Goal: Task Accomplishment & Management: Contribute content

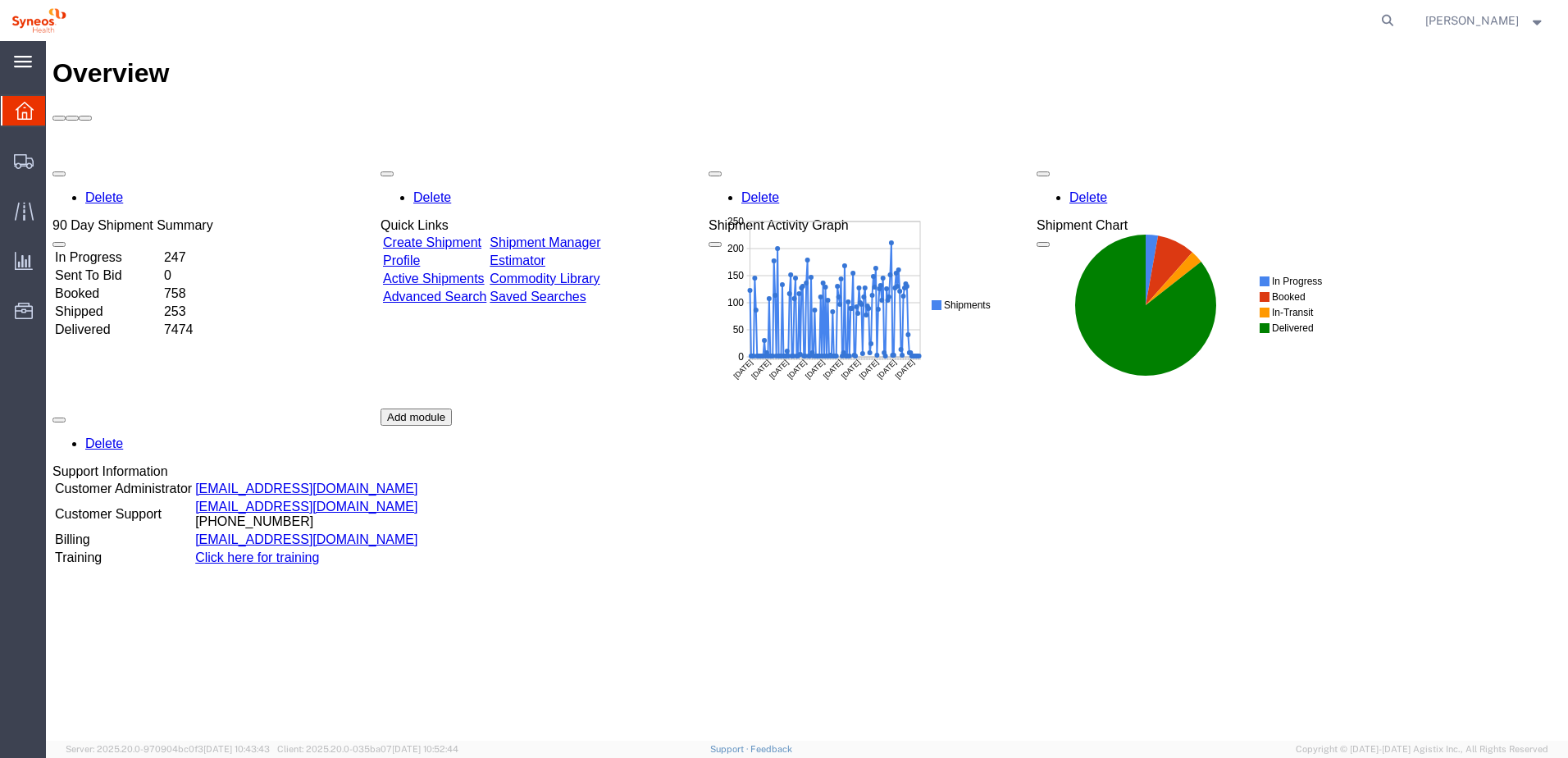
click at [10, 60] on div "main_menu Created with Sketch." at bounding box center [22, 61] width 46 height 41
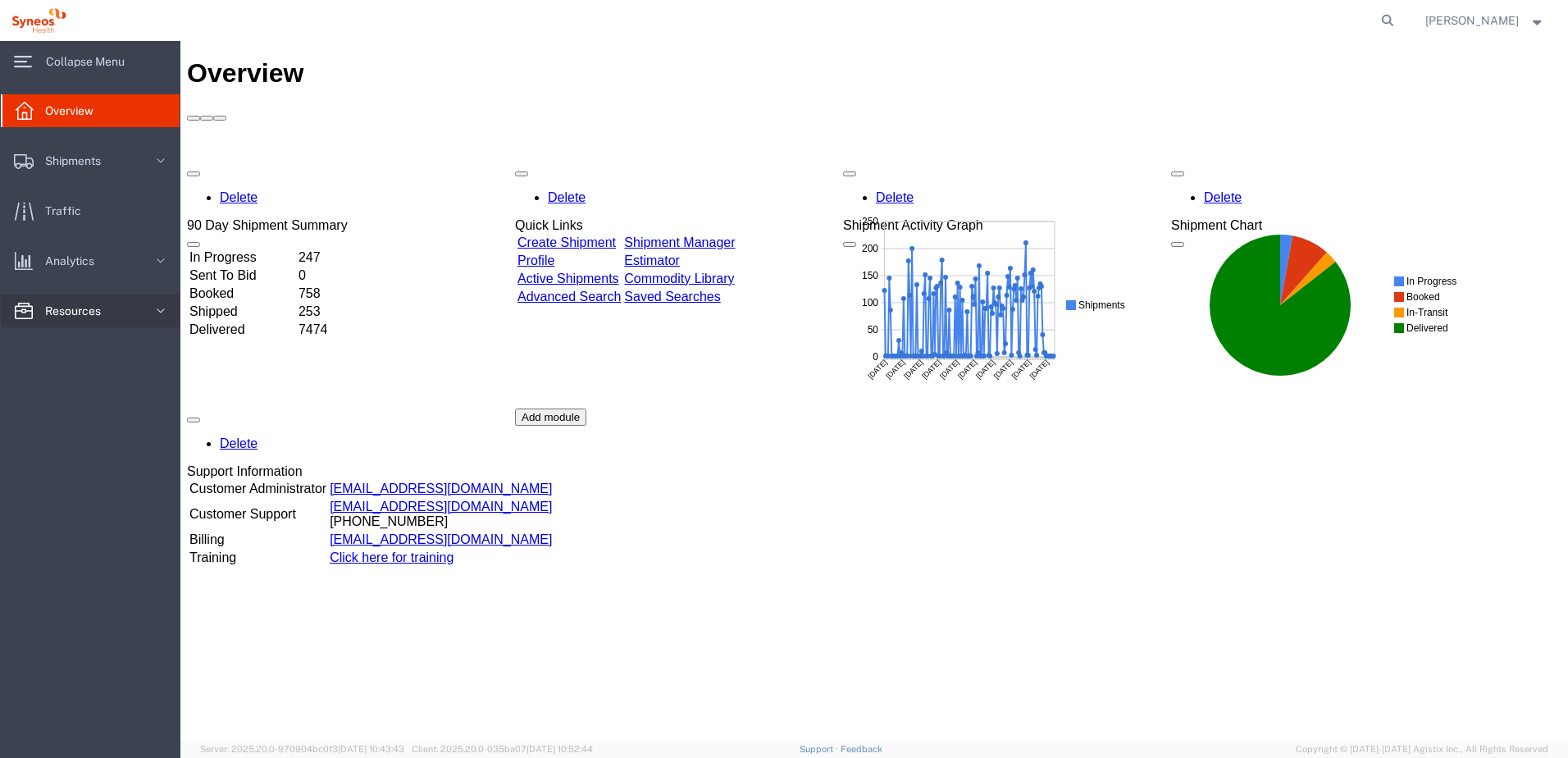
click at [81, 313] on span "Resources" at bounding box center [79, 311] width 67 height 33
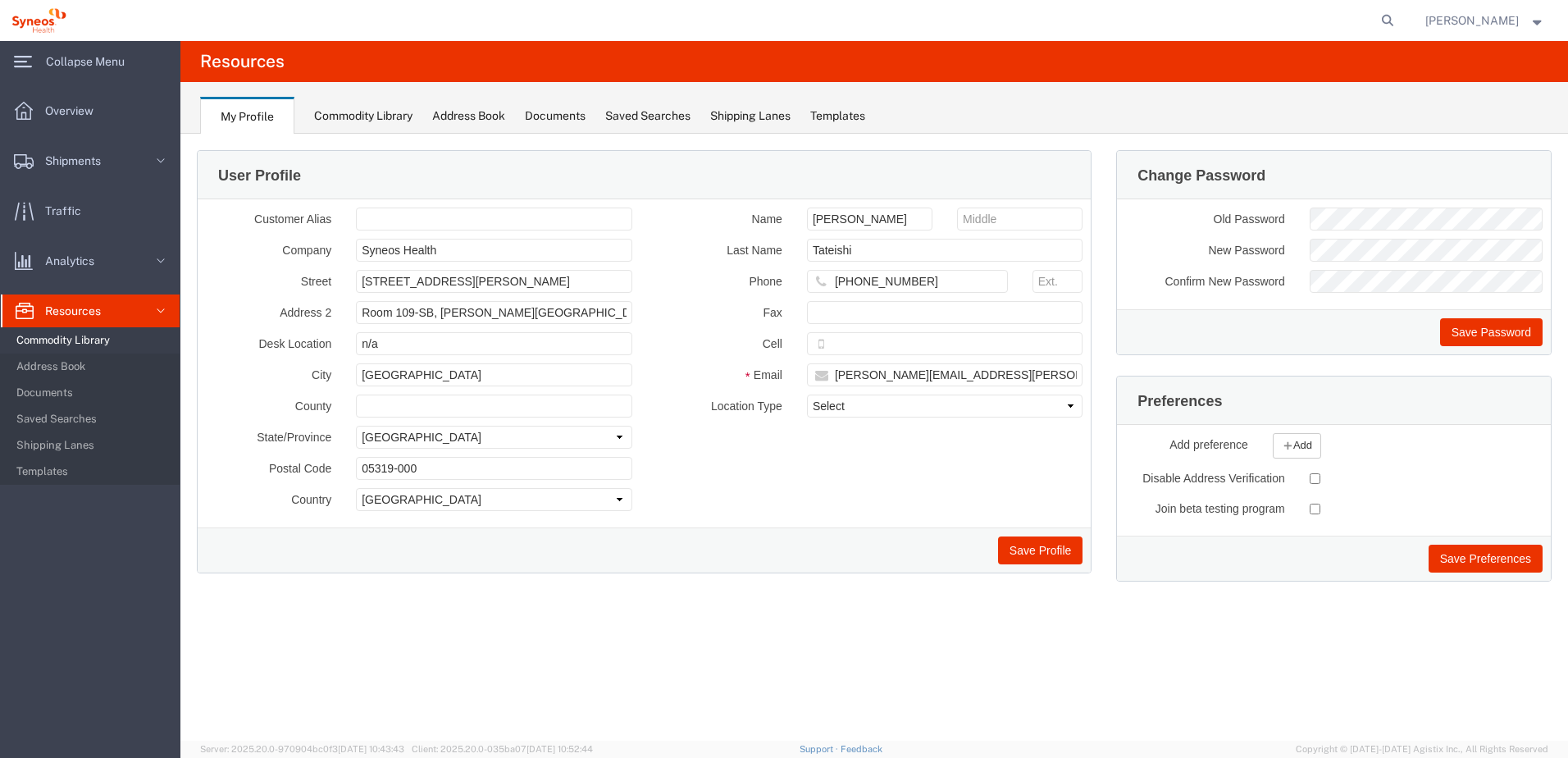
click at [78, 343] on span "Commodity Library" at bounding box center [92, 339] width 152 height 33
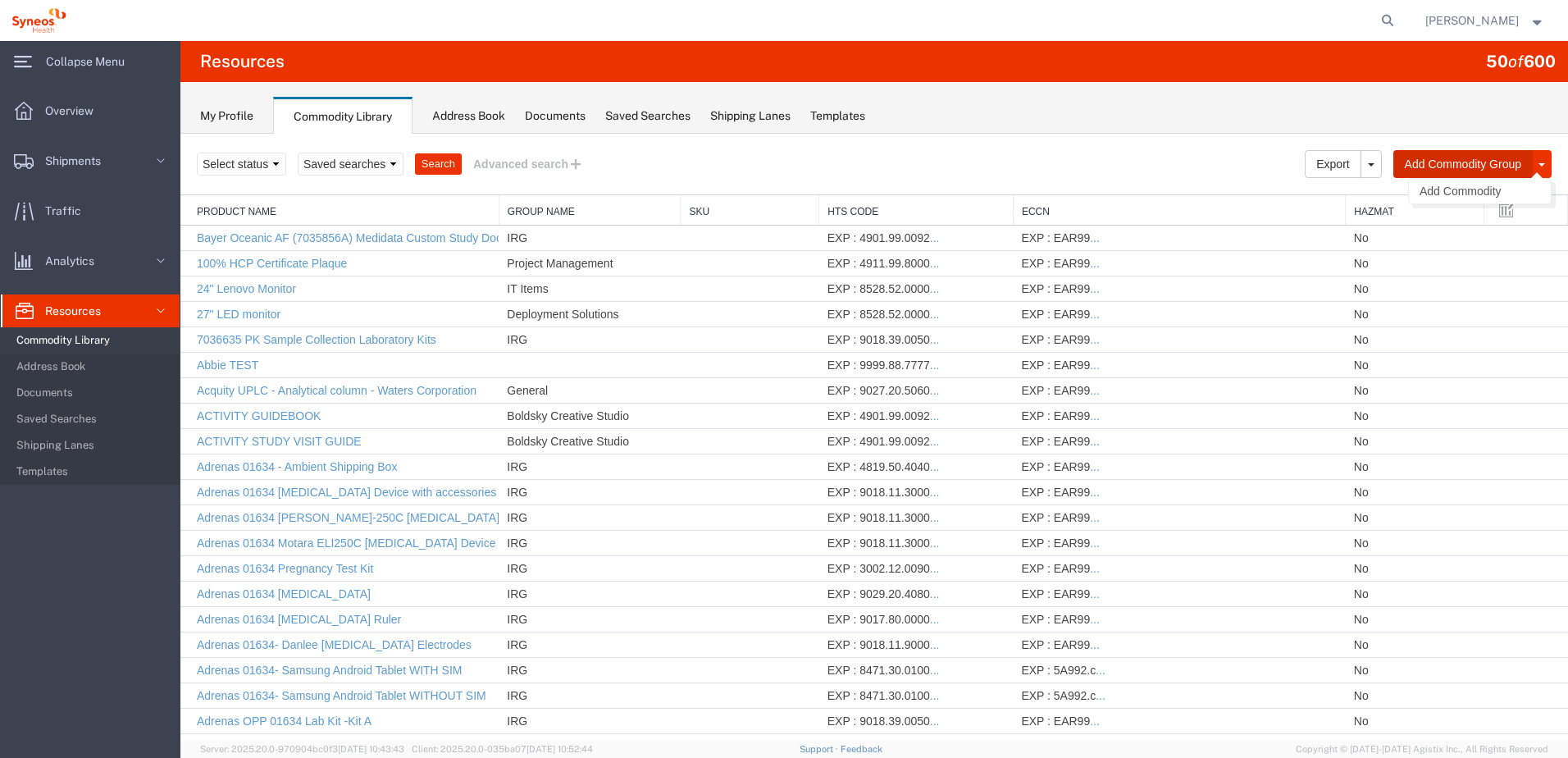
click at [1468, 165] on button "Add Commodity Group" at bounding box center [1464, 164] width 140 height 28
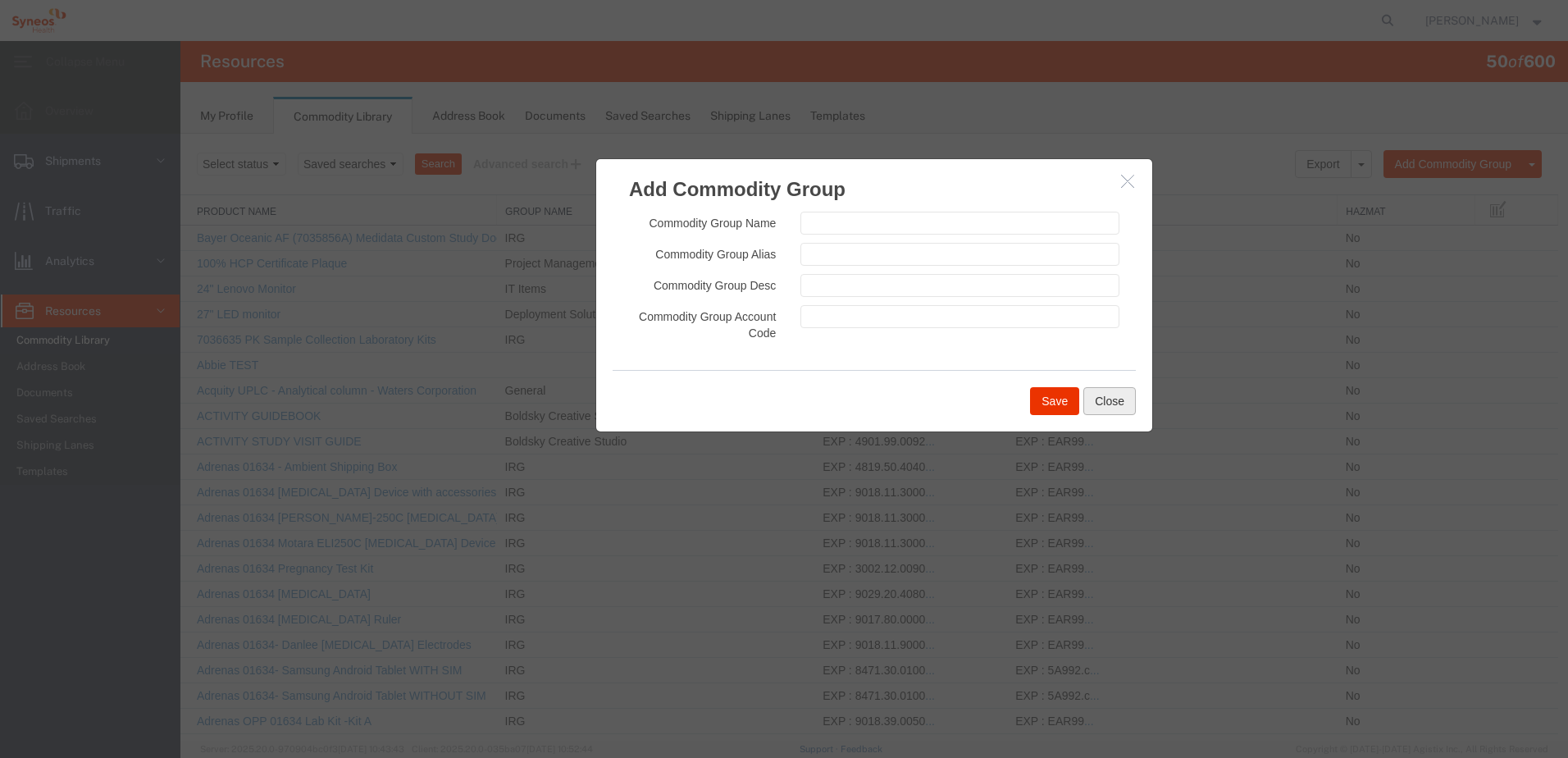
click at [1093, 400] on button "Close" at bounding box center [1110, 401] width 52 height 28
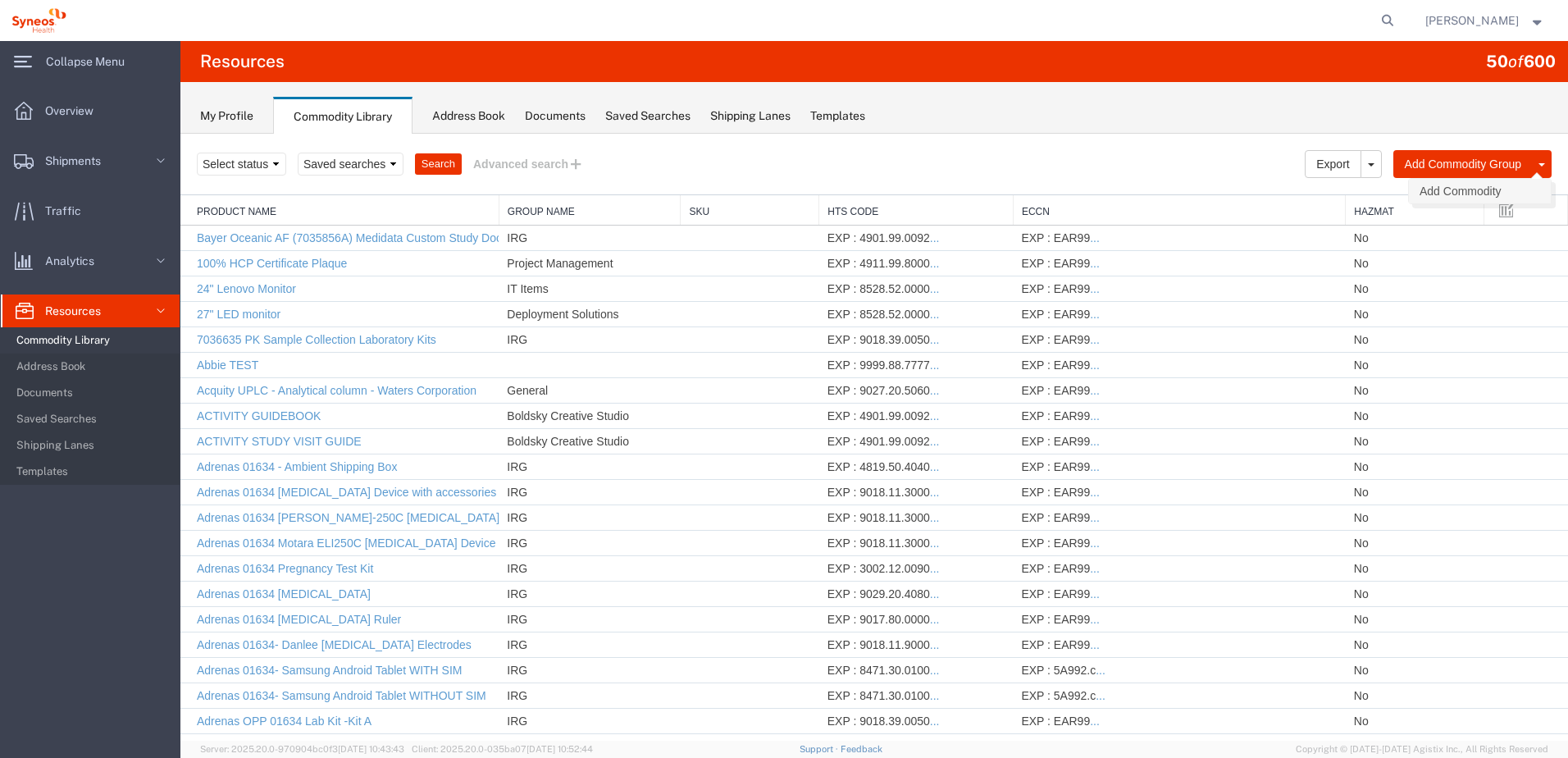
click at [1423, 192] on link "Add Commodity" at bounding box center [1480, 191] width 142 height 24
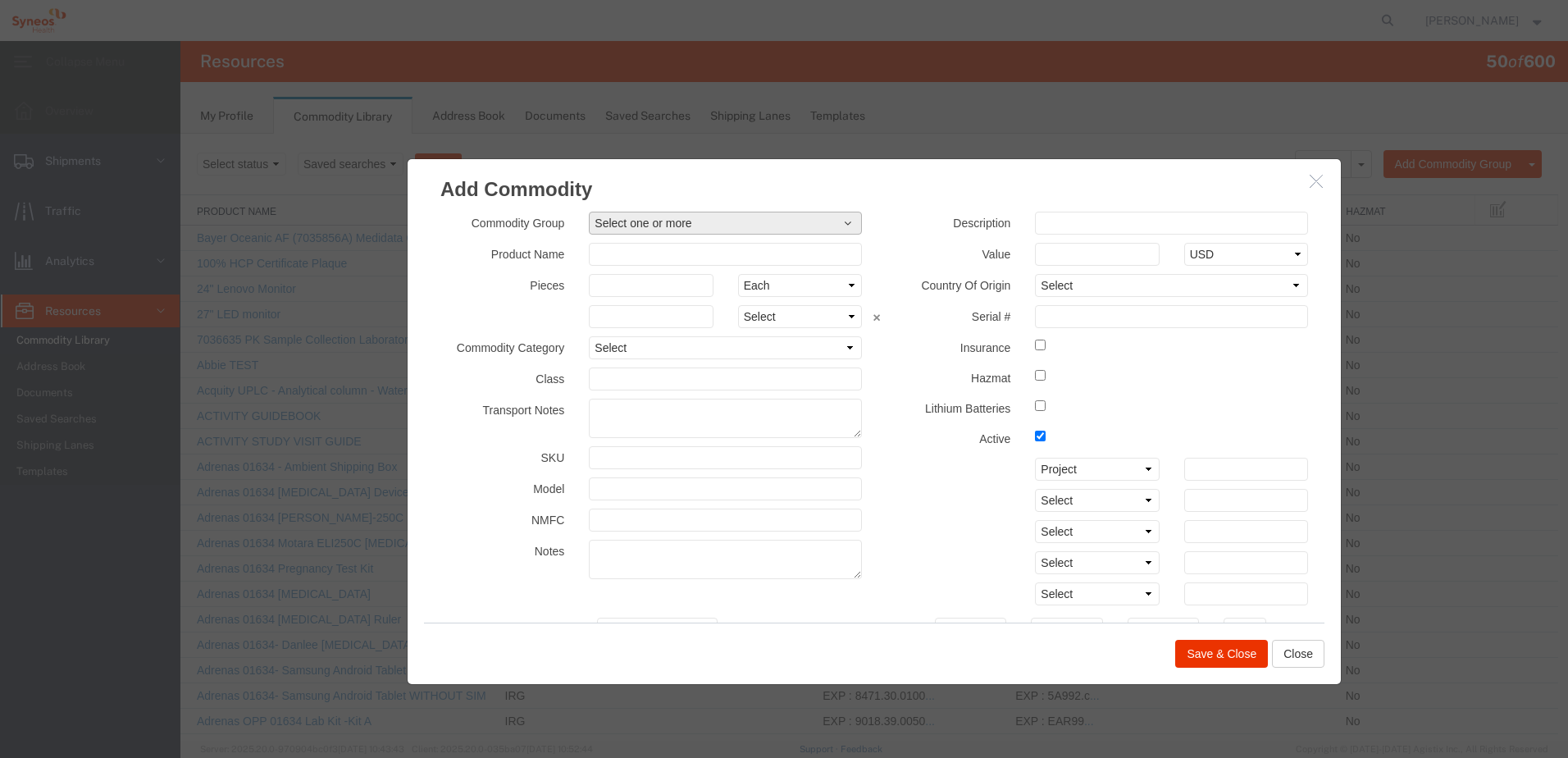
click at [718, 220] on span "Select one or more" at bounding box center [724, 223] width 261 height 17
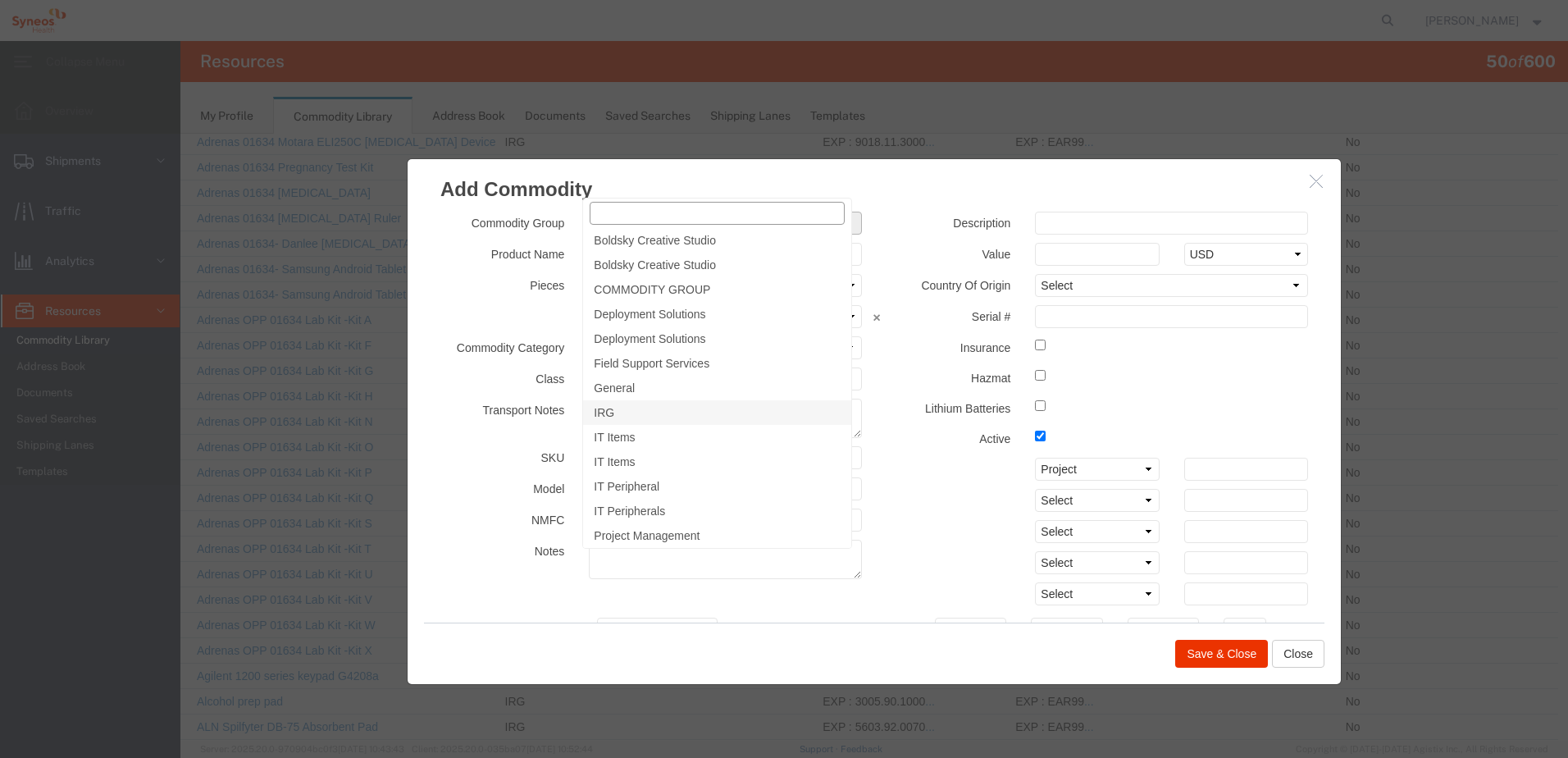
scroll to position [246, 0]
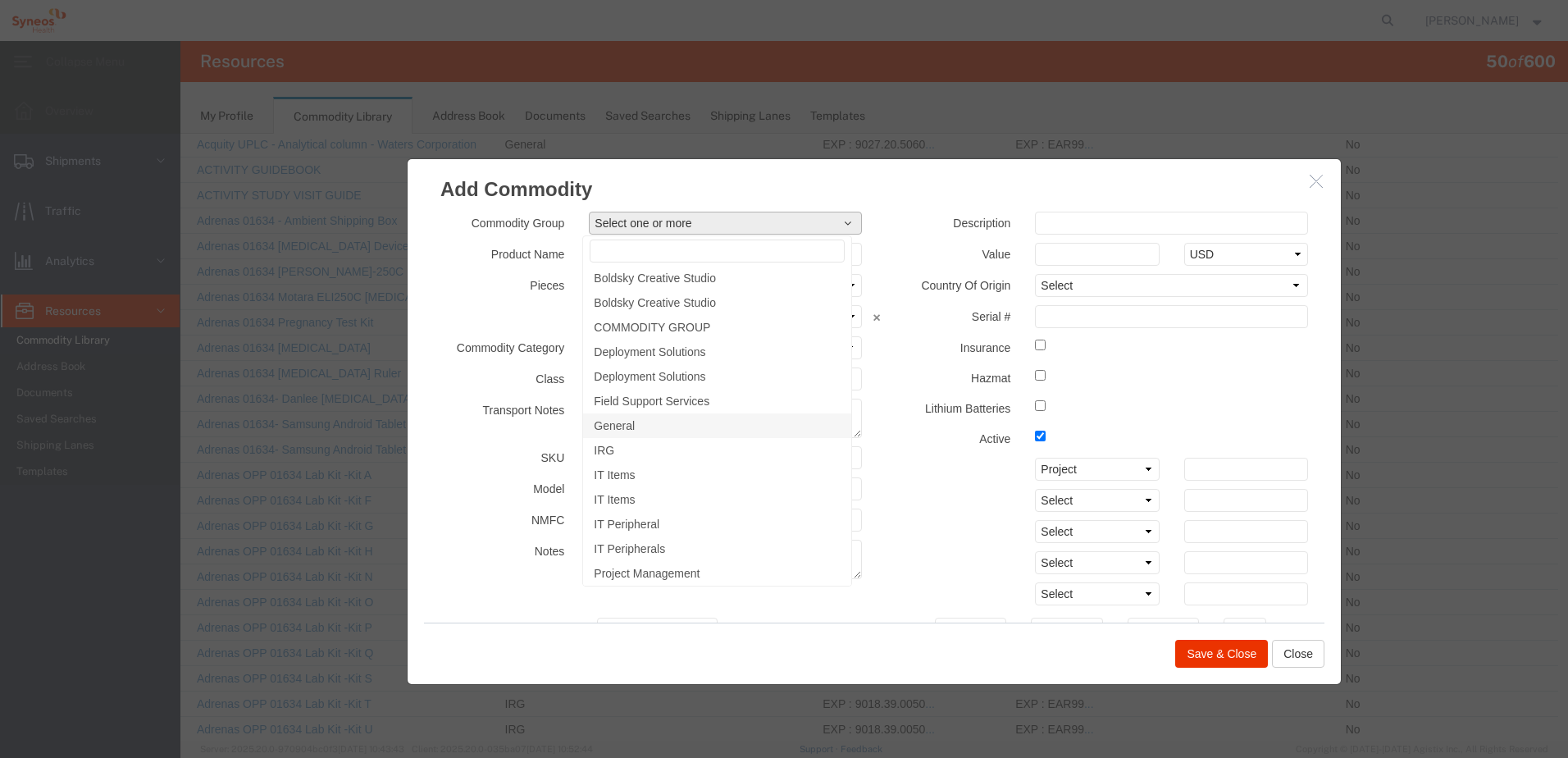
click at [618, 419] on span "General" at bounding box center [615, 426] width 41 height 15
select select "2887"
click at [907, 196] on h3 "Add Commodity" at bounding box center [874, 181] width 934 height 45
click at [903, 264] on div "Value Select USD JPY GBP CAD EUR" at bounding box center [1098, 254] width 446 height 23
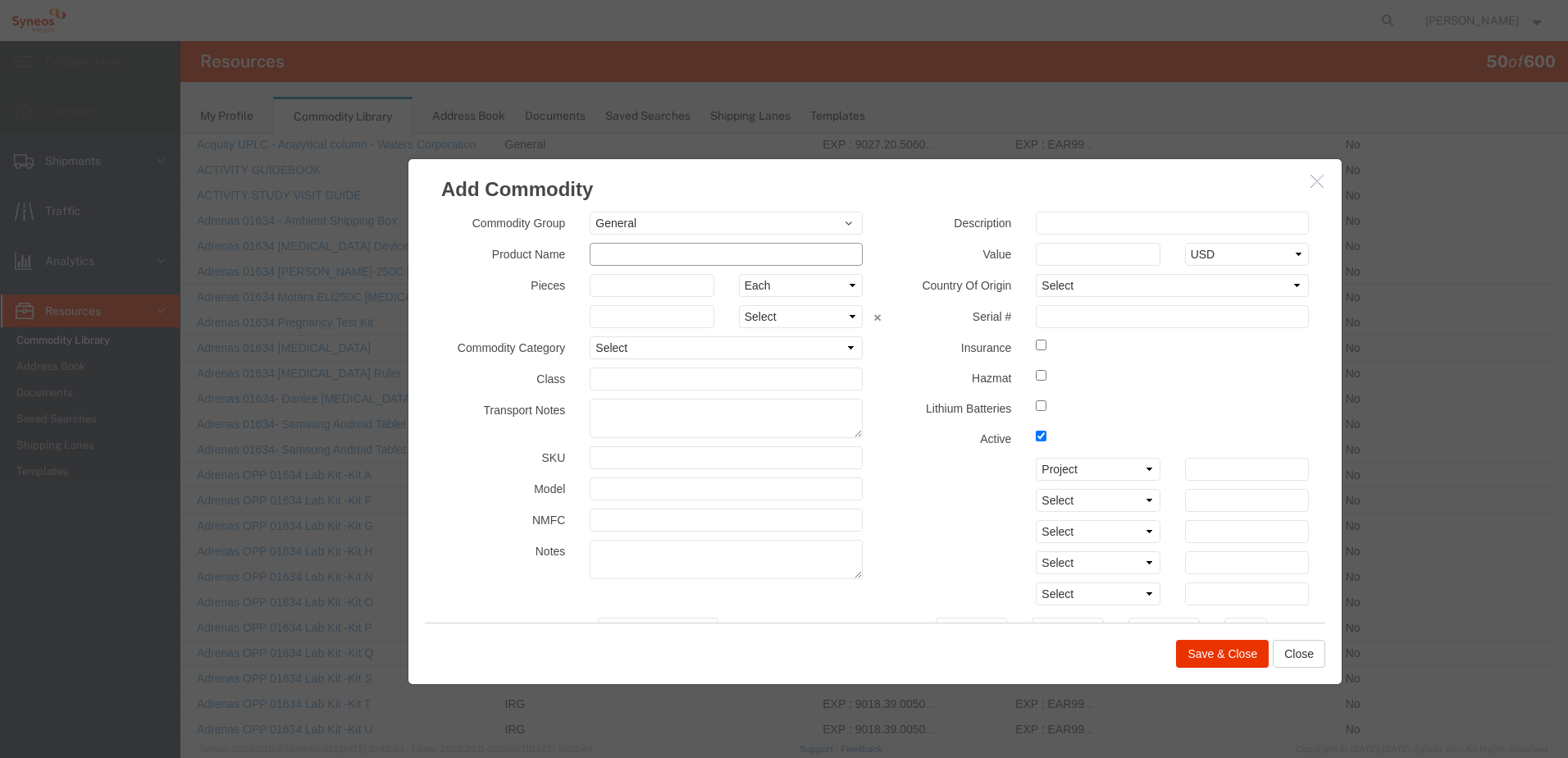
click at [610, 260] on input "text" at bounding box center [726, 254] width 273 height 23
paste input "GJC Instruments 5025000"
type input "Flowmeter GJC Instruments 5025000"
click at [1049, 226] on input "text" at bounding box center [1173, 223] width 273 height 23
paste input "GJC Instruments 5025000"
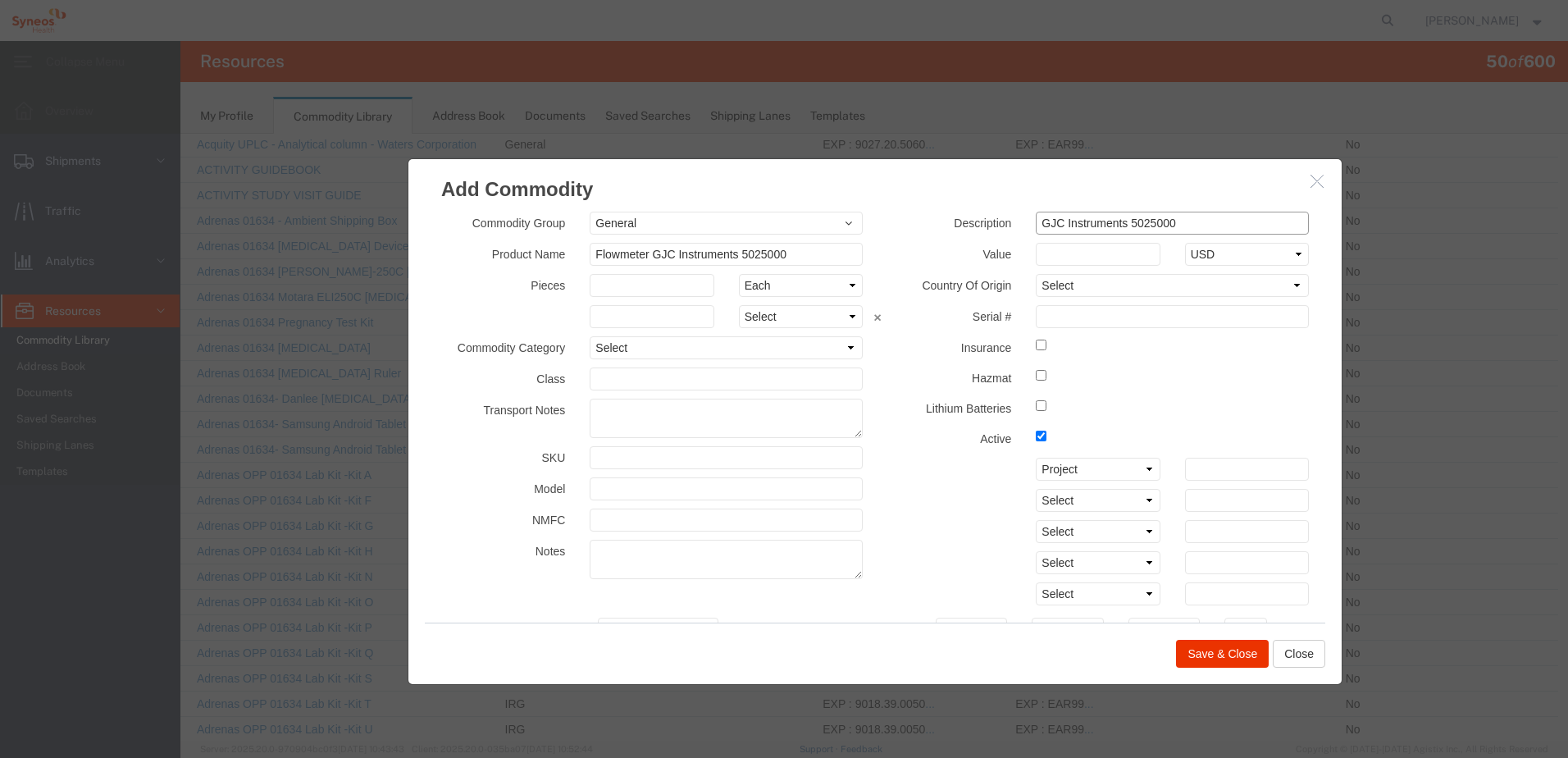
click at [1036, 219] on input "GJC Instruments 5025000" at bounding box center [1173, 223] width 273 height 23
type input "Flowmeter GJC Instruments 5025000"
click at [1067, 280] on select "Select [GEOGRAPHIC_DATA] [GEOGRAPHIC_DATA] [GEOGRAPHIC_DATA] [GEOGRAPHIC_DATA] …" at bounding box center [1173, 286] width 273 height 23
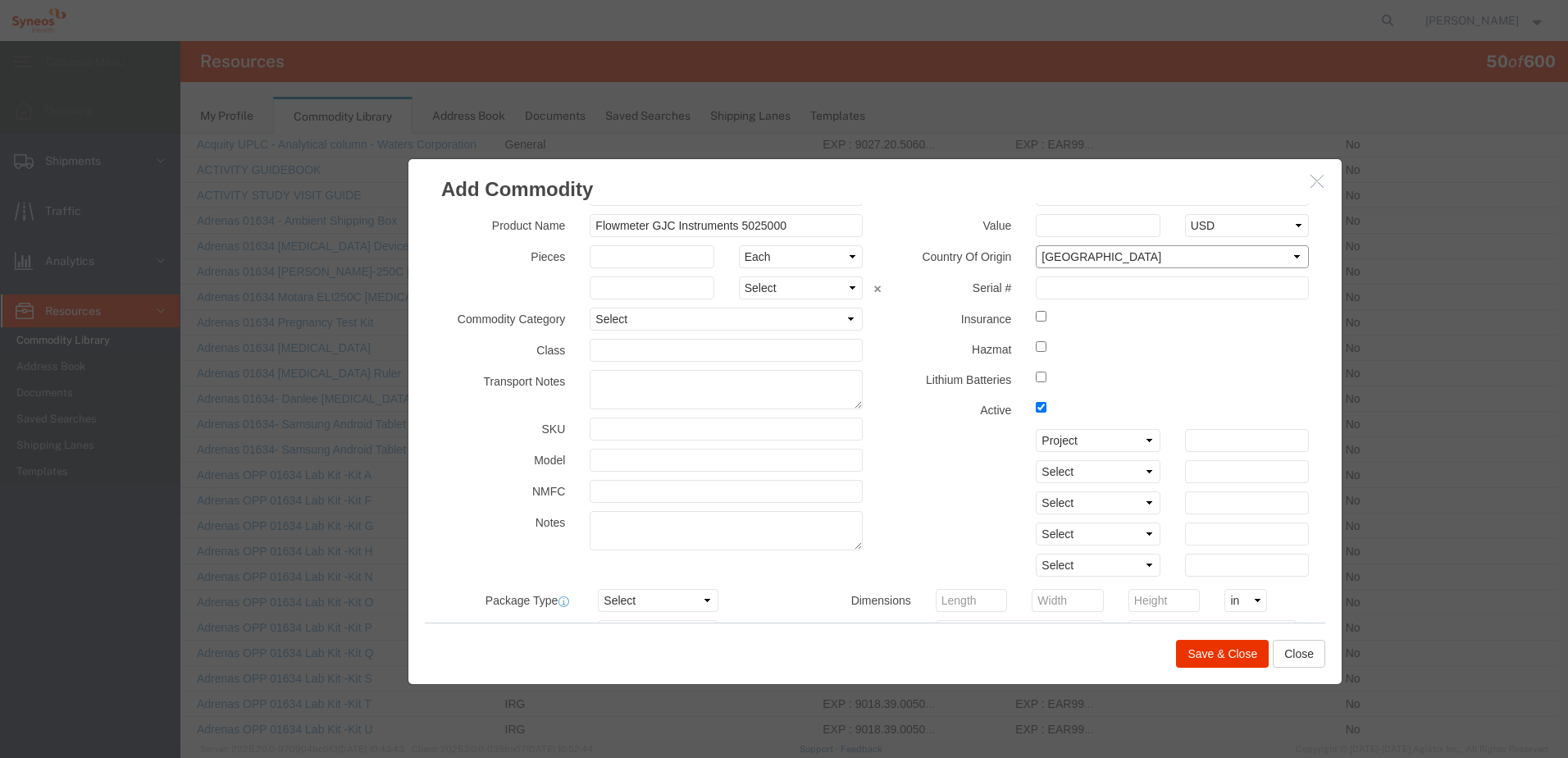
scroll to position [0, 0]
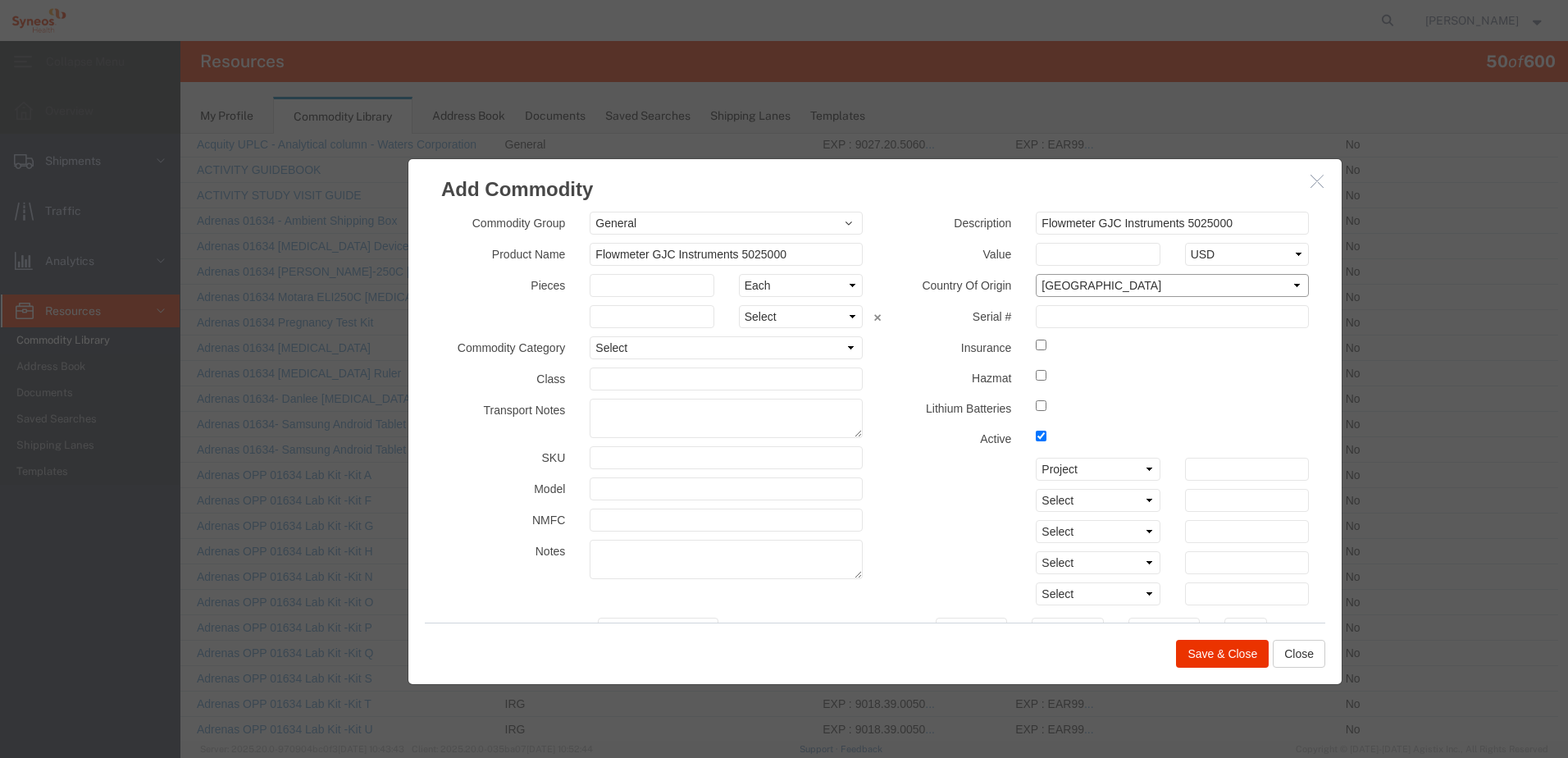
click at [1088, 291] on select "Select [GEOGRAPHIC_DATA] [GEOGRAPHIC_DATA] [GEOGRAPHIC_DATA] [GEOGRAPHIC_DATA] …" at bounding box center [1173, 286] width 273 height 23
select select "GB"
click at [1036, 274] on select "Select [GEOGRAPHIC_DATA] [GEOGRAPHIC_DATA] [GEOGRAPHIC_DATA] [GEOGRAPHIC_DATA] …" at bounding box center [1173, 286] width 273 height 23
click at [992, 522] on div "Select Account Type Activity ID Airline Appointment Number ASN Batch Number Bil…" at bounding box center [1098, 531] width 446 height 23
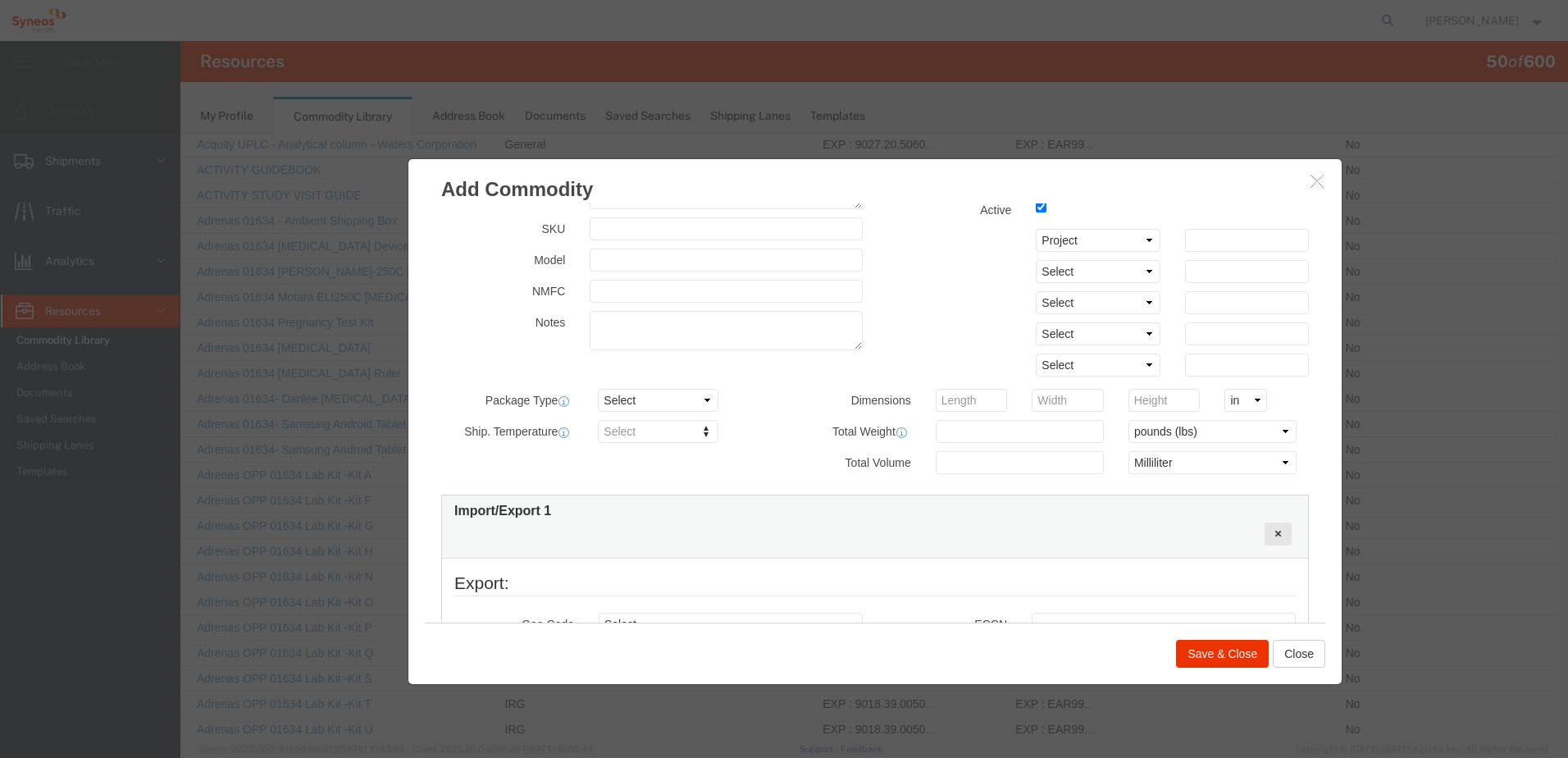
scroll to position [328, 0]
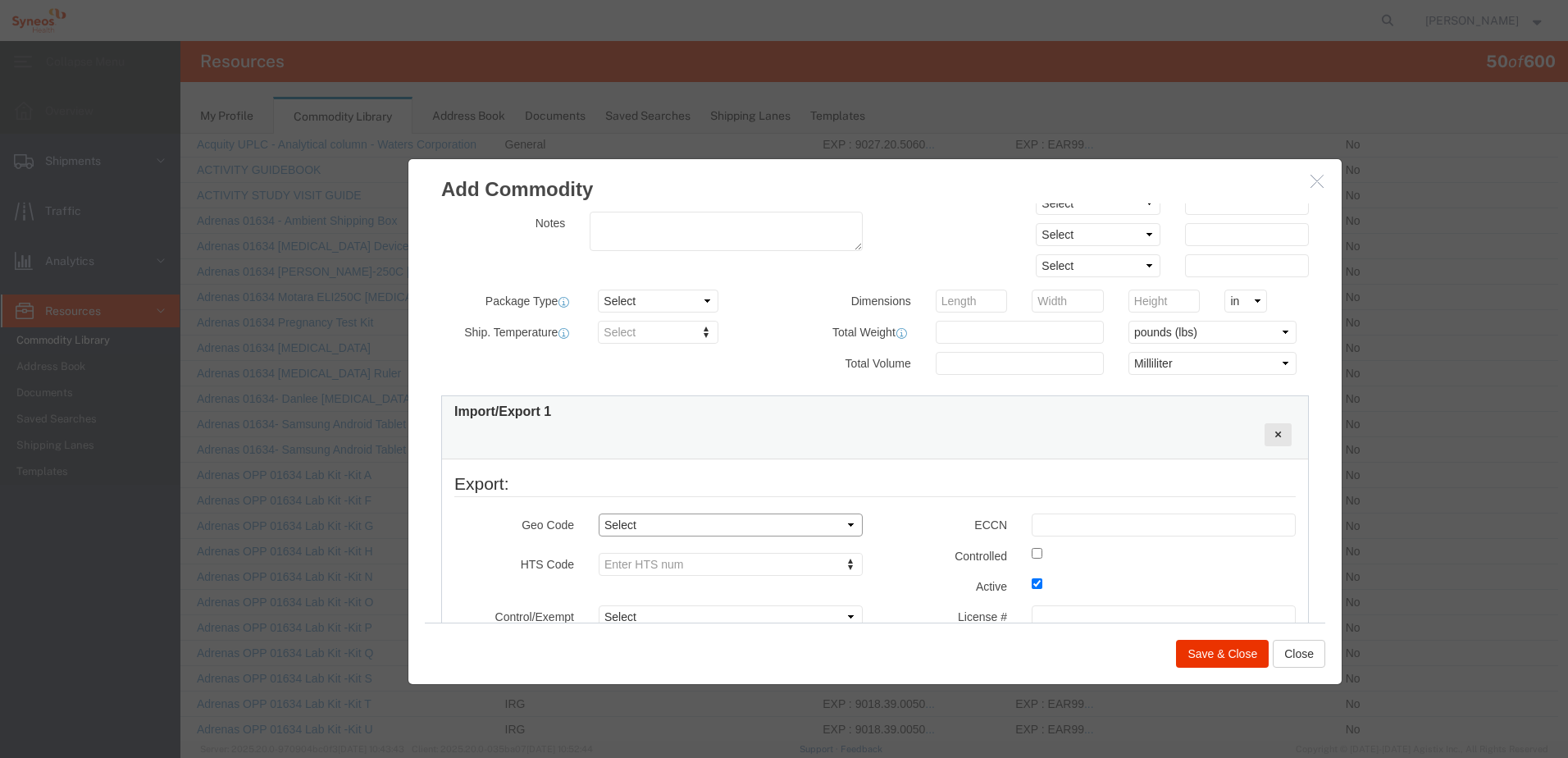
click at [671, 523] on select "Select COUNTRY REGION" at bounding box center [731, 525] width 264 height 23
click at [660, 508] on fieldset "Export: Geo Code Select COUNTRY REGION Country Region Select [GEOGRAPHIC_DATA] …" at bounding box center [875, 569] width 842 height 196
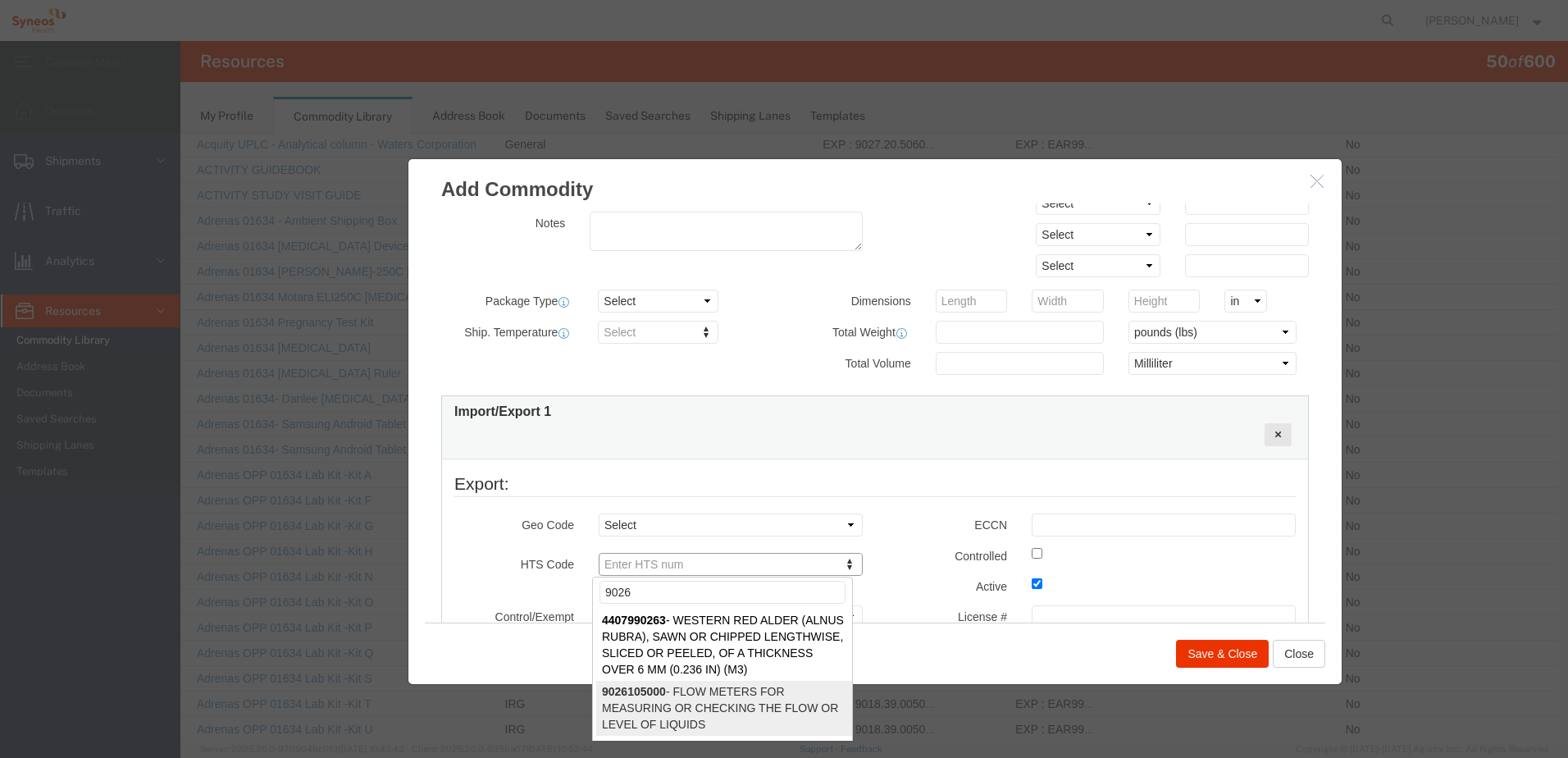
scroll to position [187, 0]
click at [642, 589] on input "9026" at bounding box center [723, 592] width 246 height 23
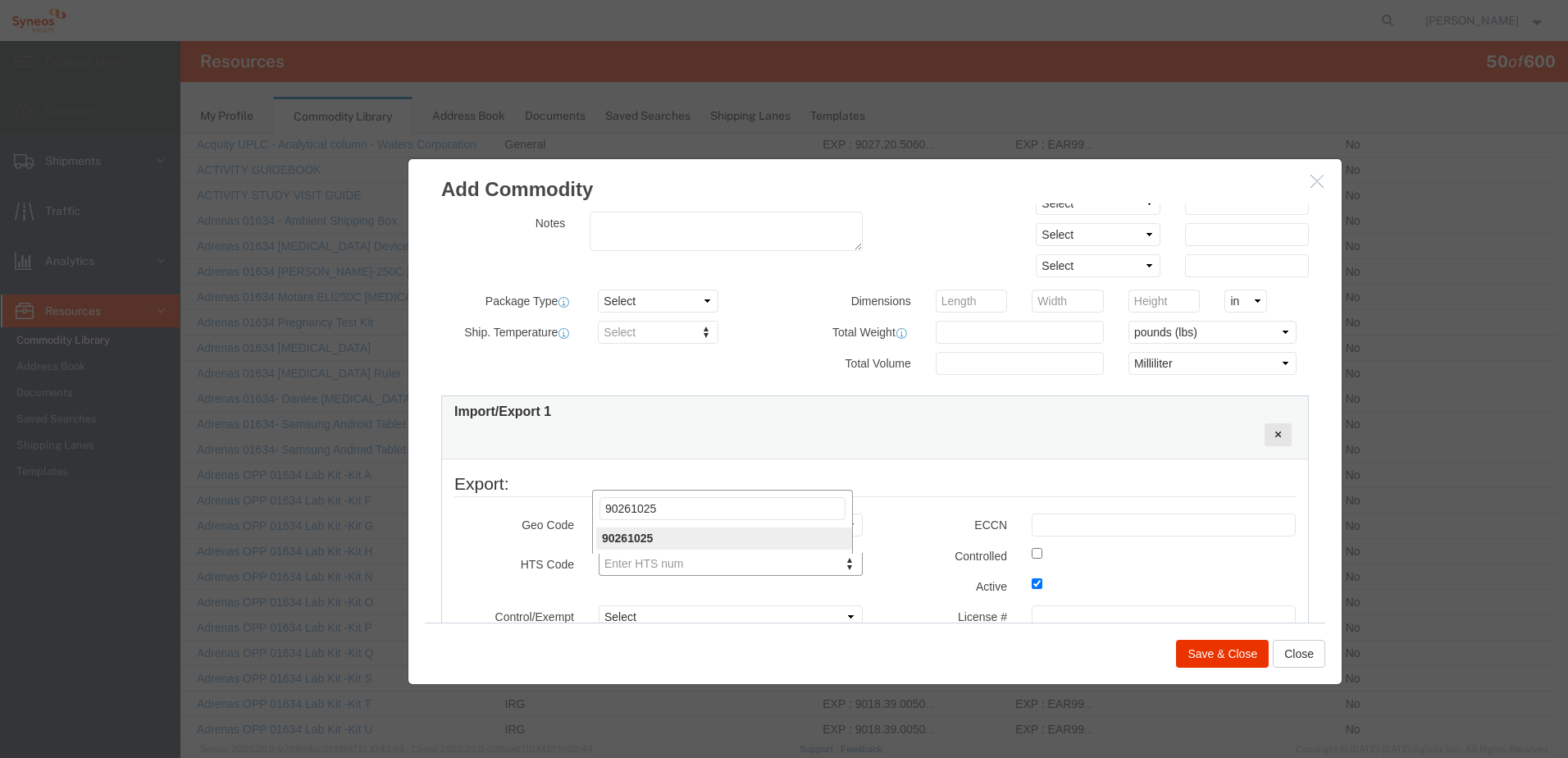
click at [656, 507] on input "90261025" at bounding box center [723, 509] width 246 height 23
click at [630, 499] on input "9026102040" at bounding box center [723, 509] width 246 height 23
type input "9026102040"
click at [1044, 516] on input "text" at bounding box center [1164, 525] width 264 height 23
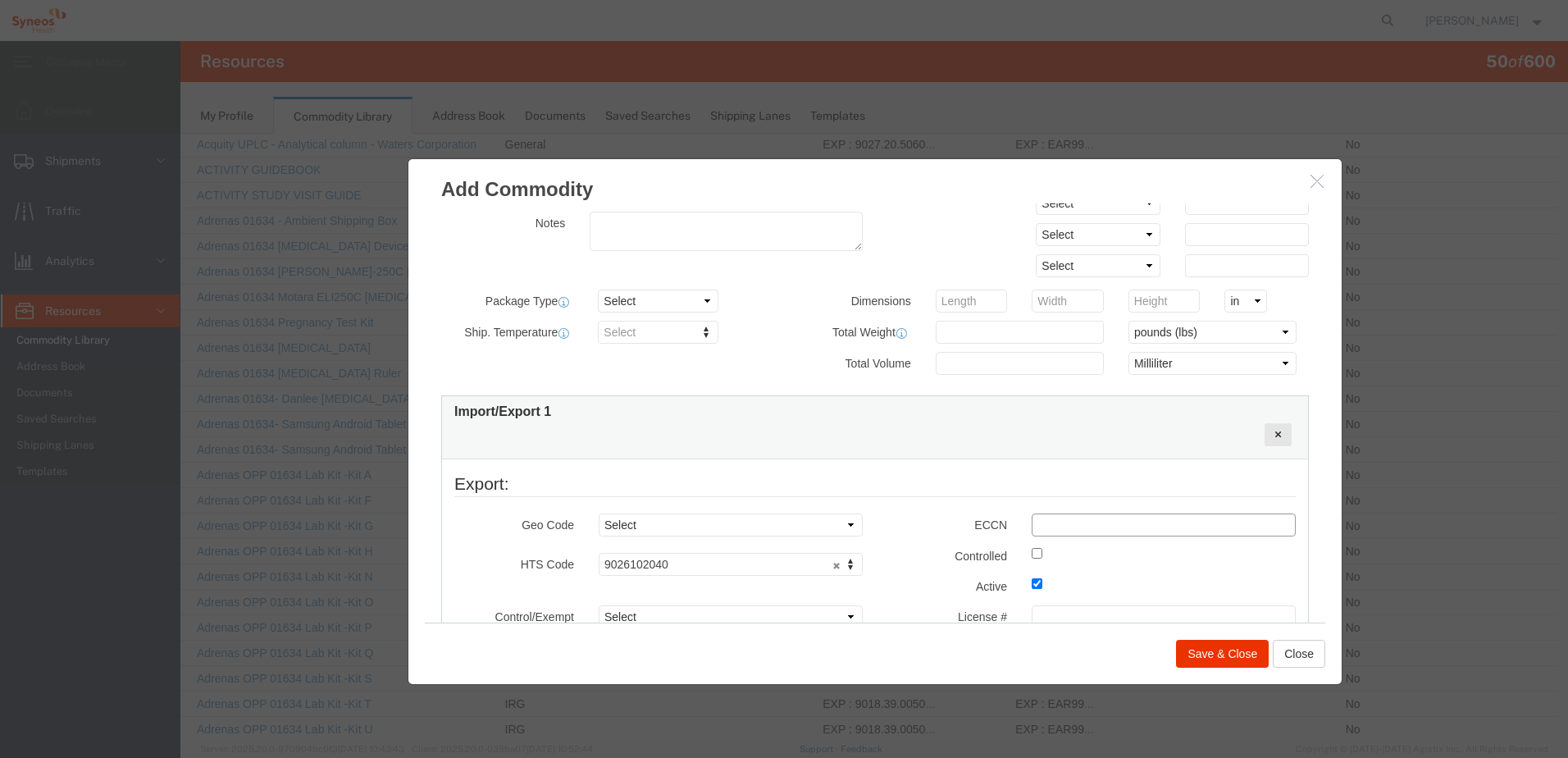
type input "EAR99"
click at [948, 484] on legend "Export:" at bounding box center [875, 484] width 842 height 25
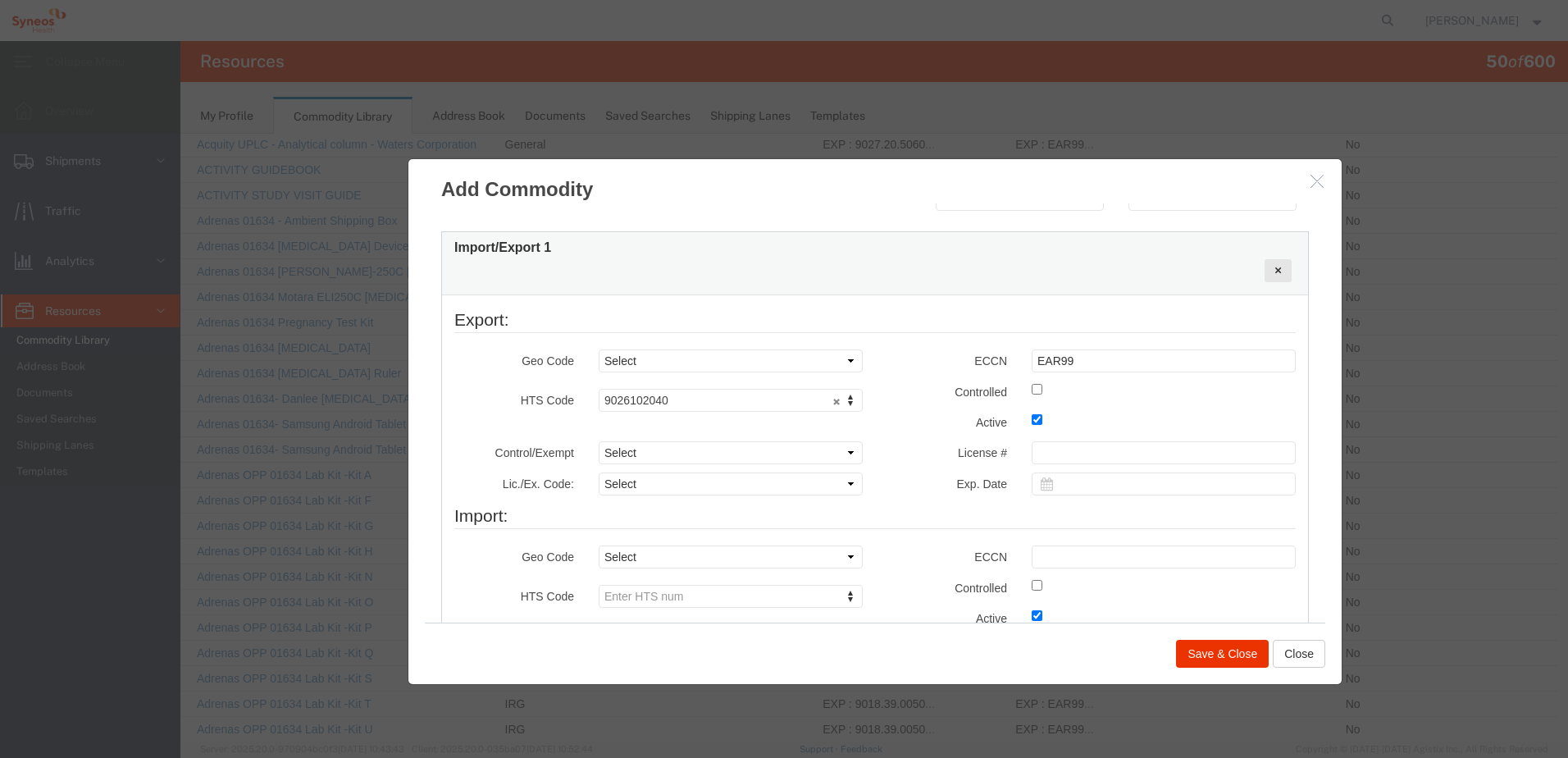
scroll to position [574, 0]
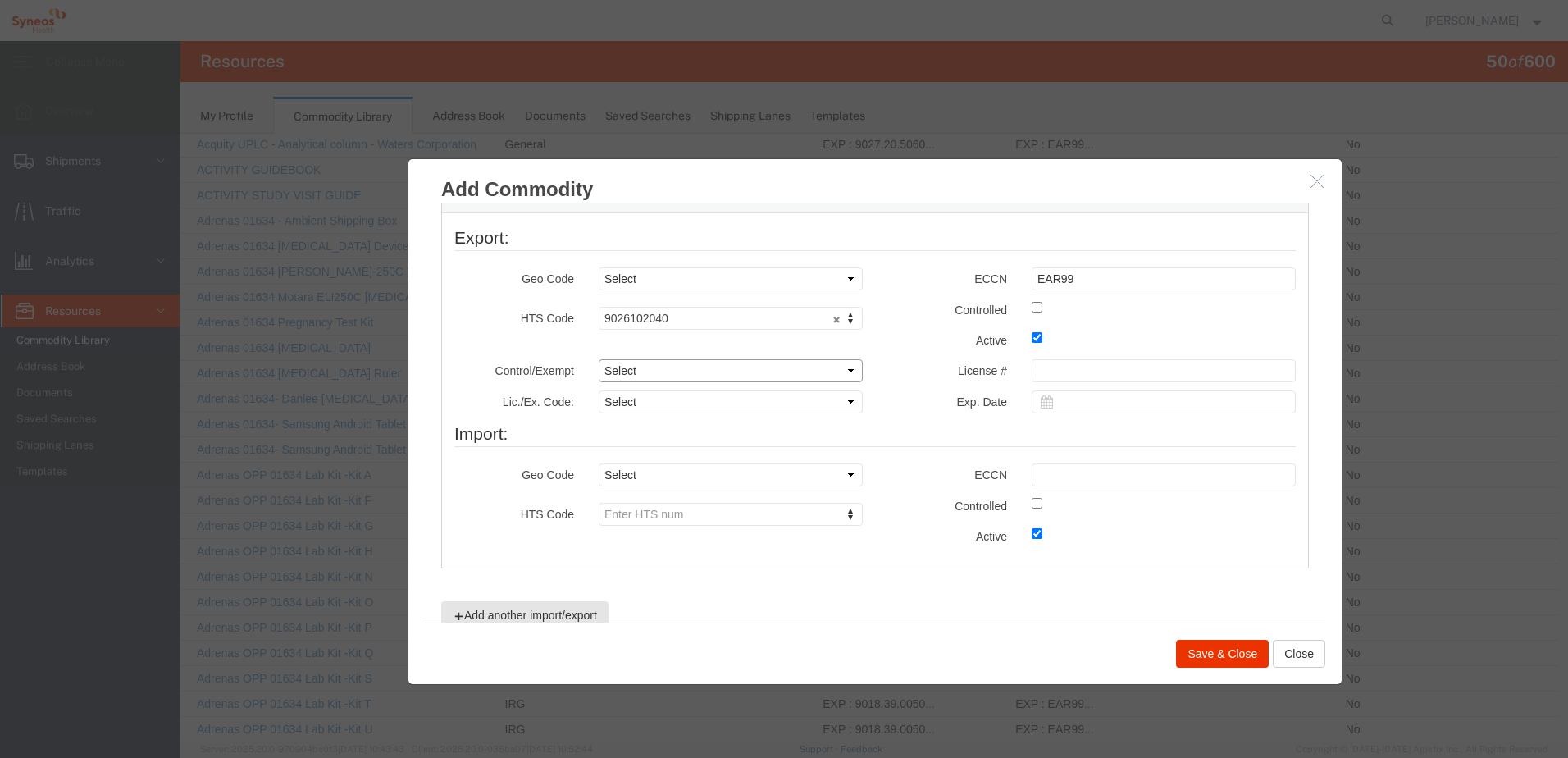
click at [640, 369] on select "Select ATF BIS DEA EPA FDA FTR ITAR OFAC Other (OPA)" at bounding box center [731, 370] width 264 height 23
select select "BIS"
click at [599, 359] on select "Select ATF BIS DEA EPA FDA FTR ITAR OFAC Other (OPA)" at bounding box center [731, 370] width 264 height 23
click at [646, 400] on select "Select AGR-Agricultural APP-Computers APR-Additional Permissive Exports AVS-Air…" at bounding box center [731, 402] width 264 height 23
select select "NLR"
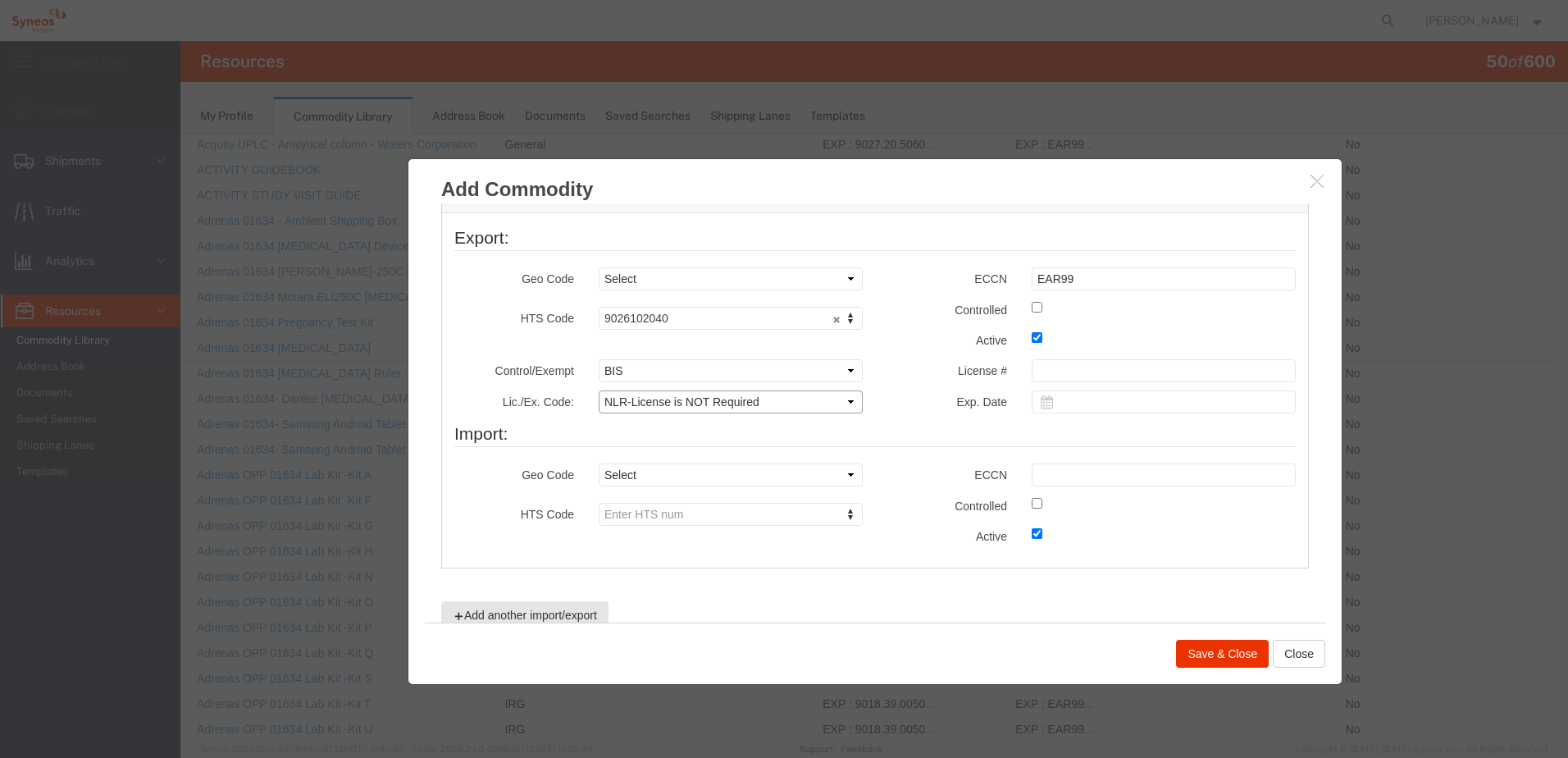
click at [599, 391] on select "Select AGR-Agricultural APP-Computers APR-Additional Permissive Exports AVS-Air…" at bounding box center [731, 402] width 264 height 23
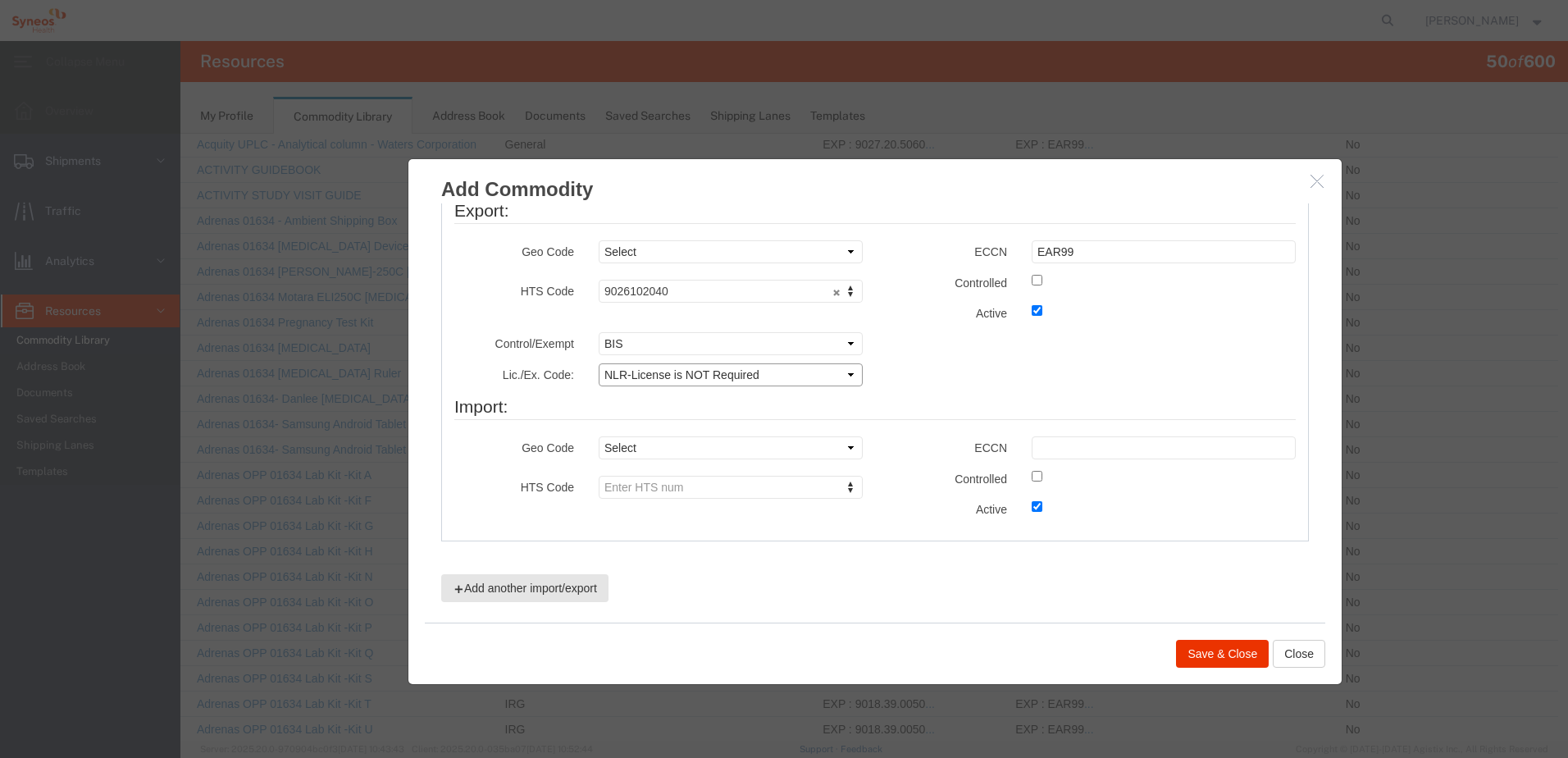
scroll to position [519, 0]
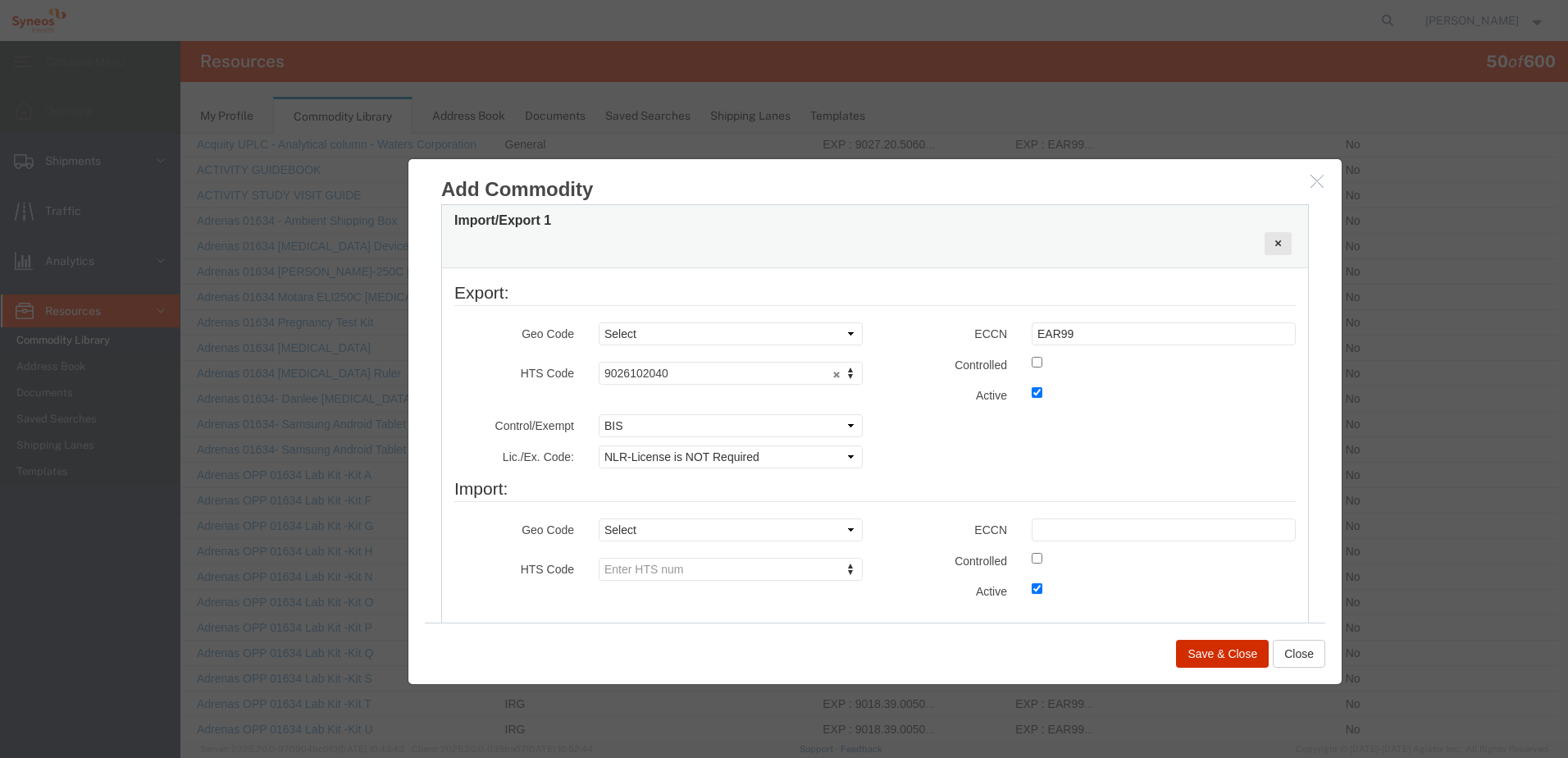
click at [1210, 654] on button "Save & Close" at bounding box center [1223, 654] width 93 height 28
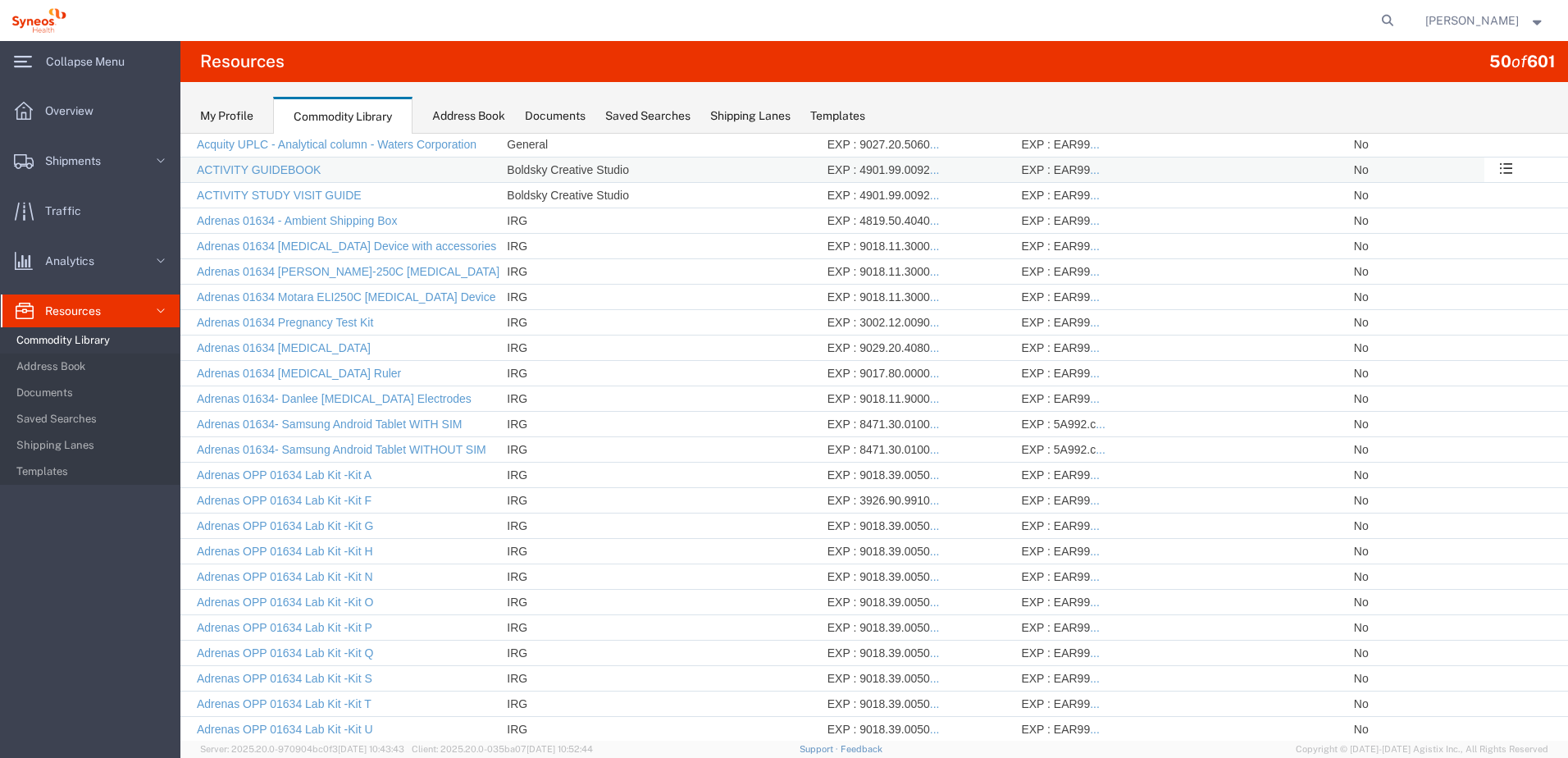
scroll to position [0, 0]
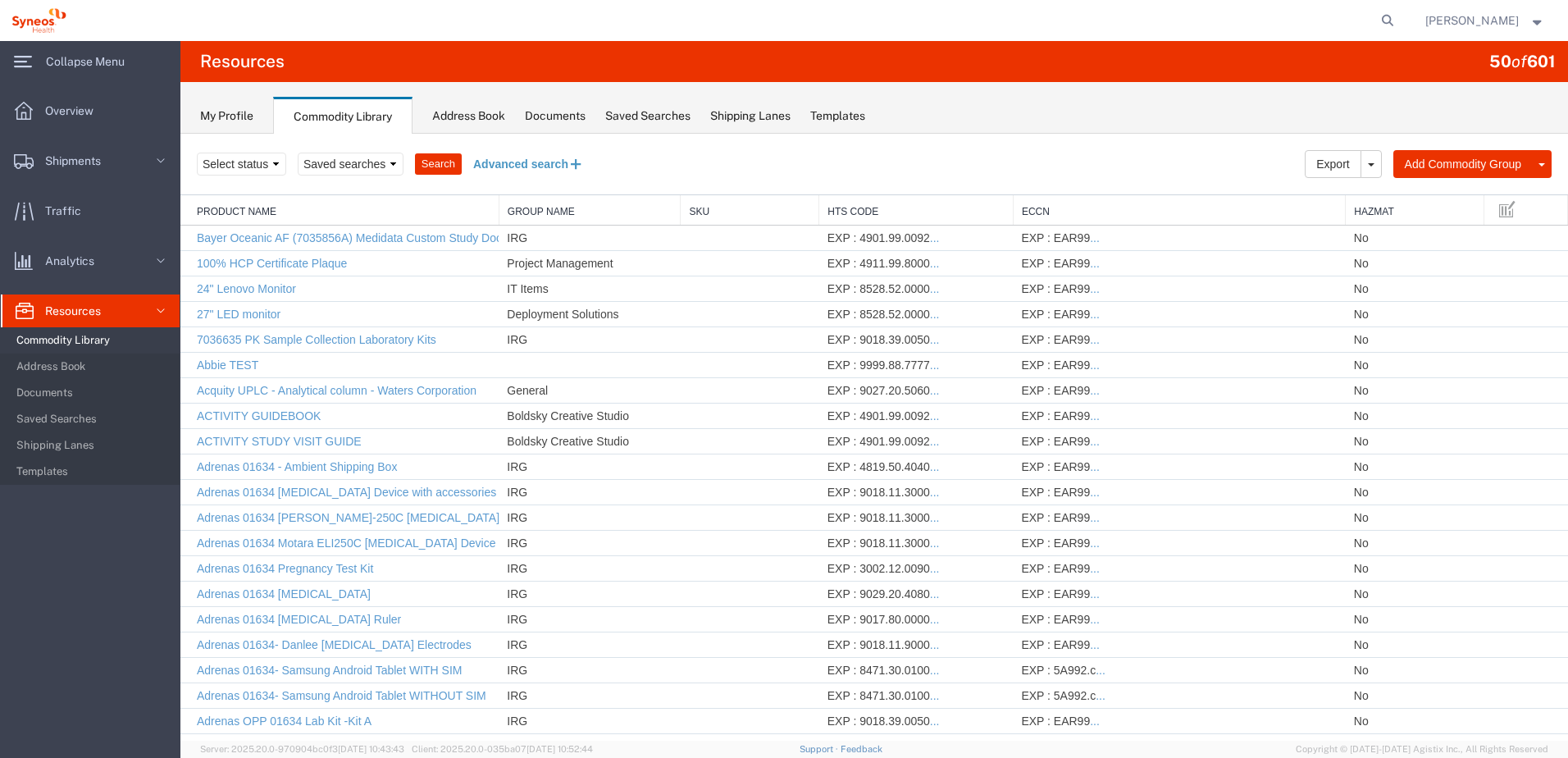
click at [566, 173] on button "Advanced search" at bounding box center [529, 164] width 134 height 28
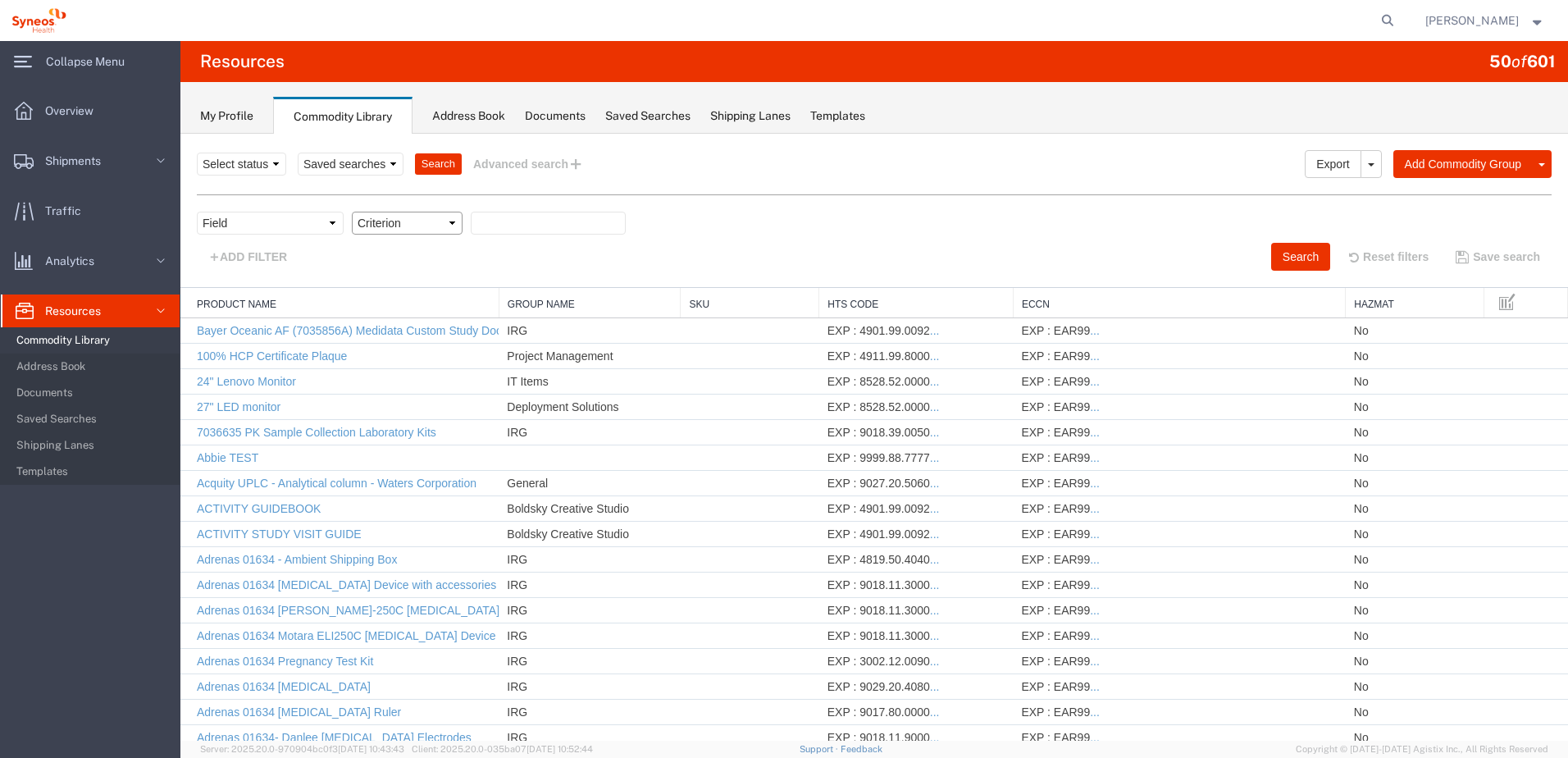
click at [361, 218] on select "Criterion" at bounding box center [406, 223] width 111 height 23
click at [325, 225] on select "Field Class Commodity Category Commodity Group Commodity Quantity Commodity Val…" at bounding box center [271, 223] width 147 height 23
select select "productName"
click at [197, 212] on select "Field Class Commodity Category Commodity Group Commodity Quantity Commodity Val…" at bounding box center [271, 223] width 147 height 23
click at [513, 218] on input "text" at bounding box center [548, 223] width 155 height 23
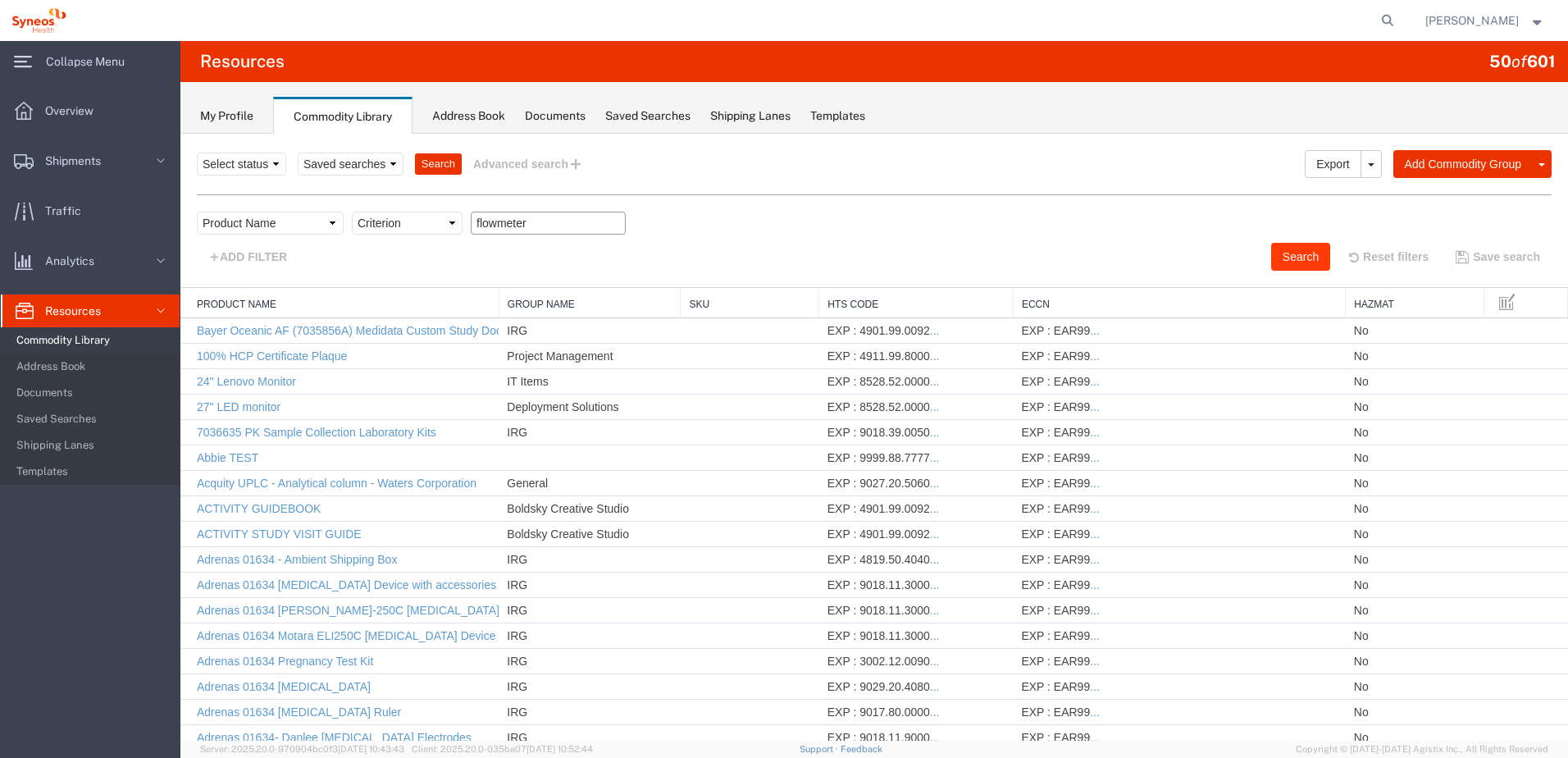
type input "flowmeter"
click at [1281, 247] on button "Search" at bounding box center [1301, 257] width 60 height 28
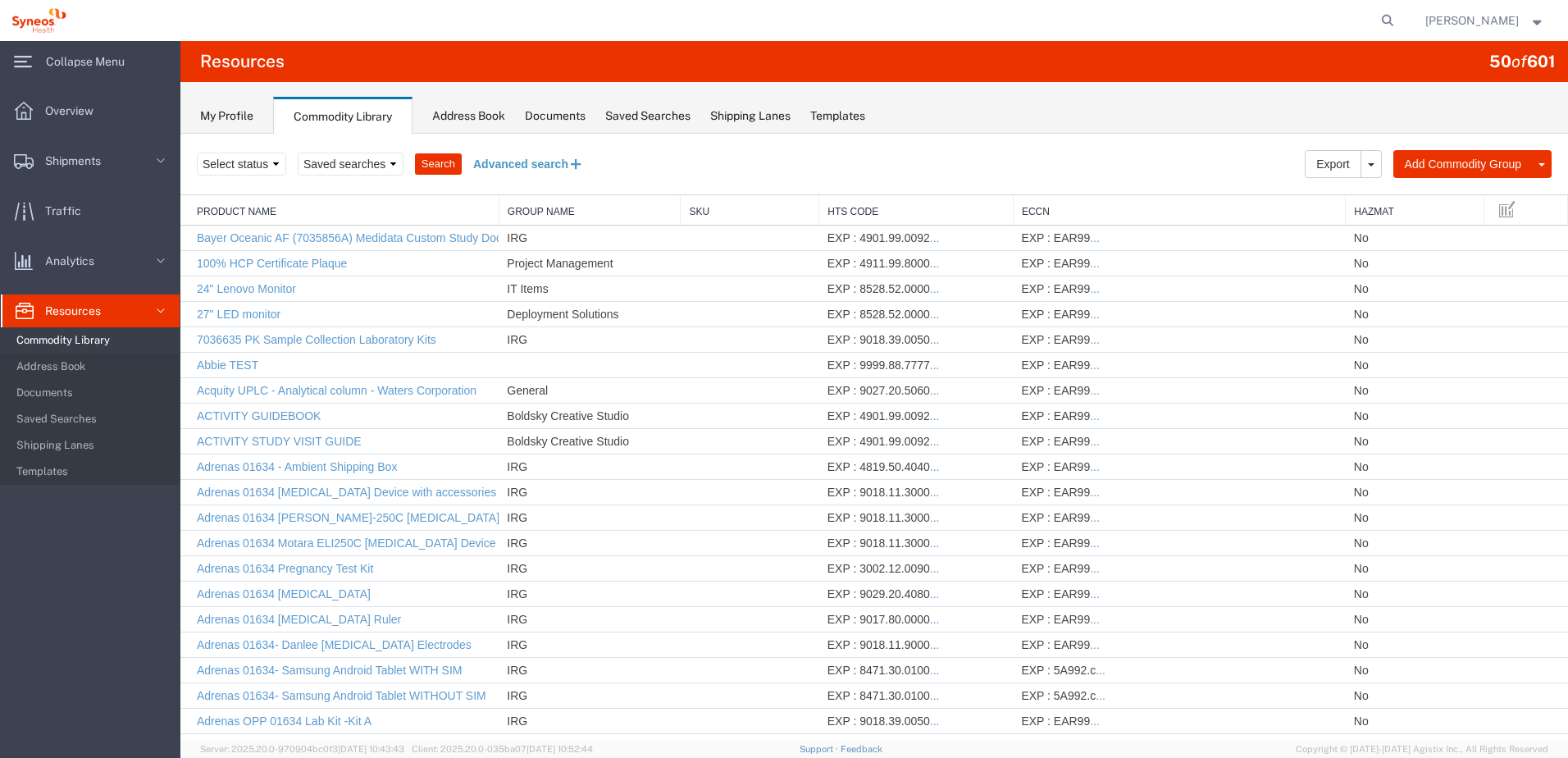
click at [520, 170] on button "Advanced search" at bounding box center [529, 164] width 134 height 28
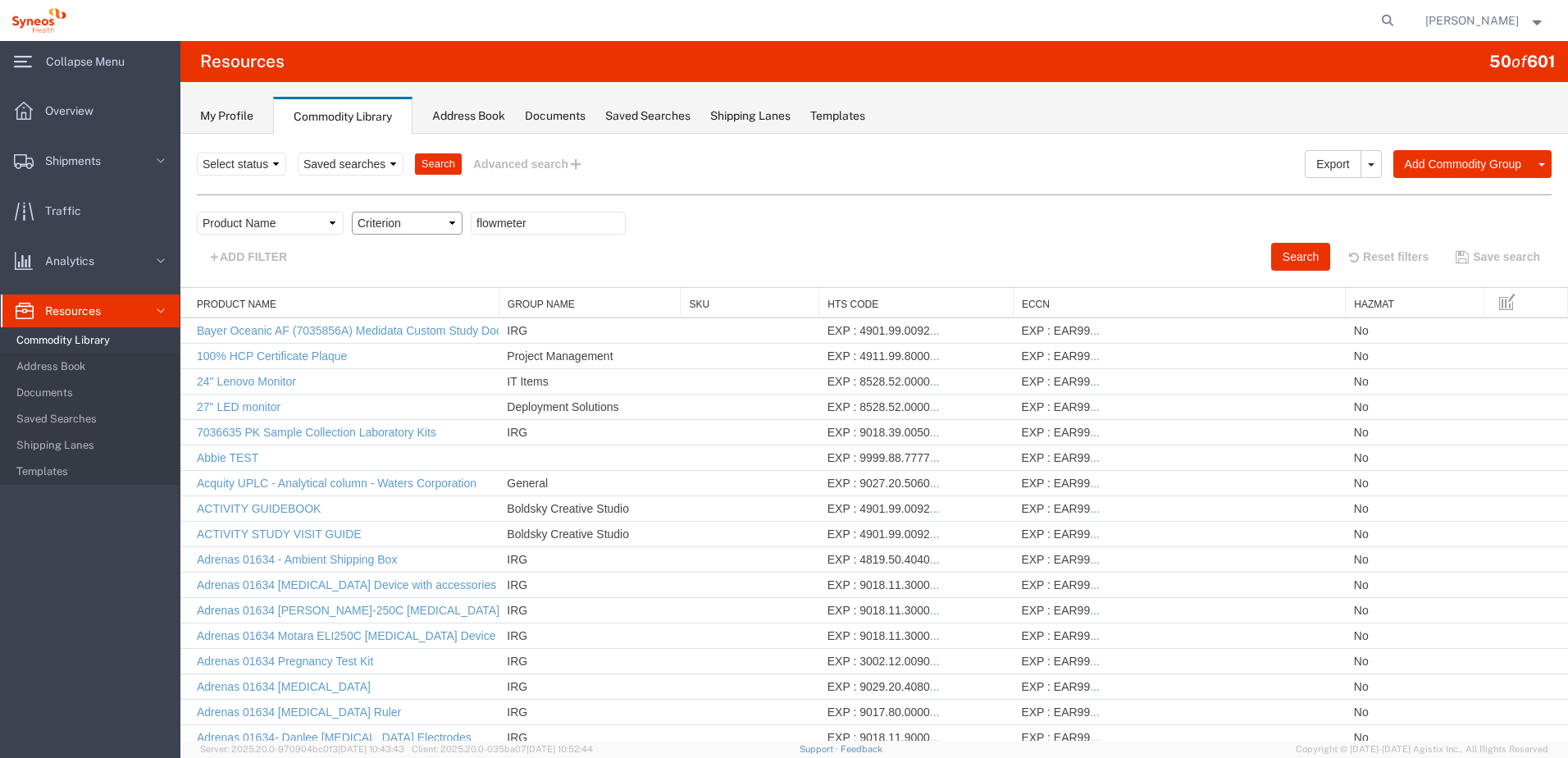
click at [356, 226] on select "Criterion contains does not contain is is blank is not blank starts with" at bounding box center [406, 223] width 111 height 23
select select "contains"
click at [352, 212] on select "Criterion contains does not contain is is blank is not blank starts with" at bounding box center [406, 223] width 111 height 23
drag, startPoint x: 1265, startPoint y: 253, endPoint x: 1257, endPoint y: 259, distance: 10.0
click at [1271, 254] on button "Search" at bounding box center [1301, 257] width 60 height 28
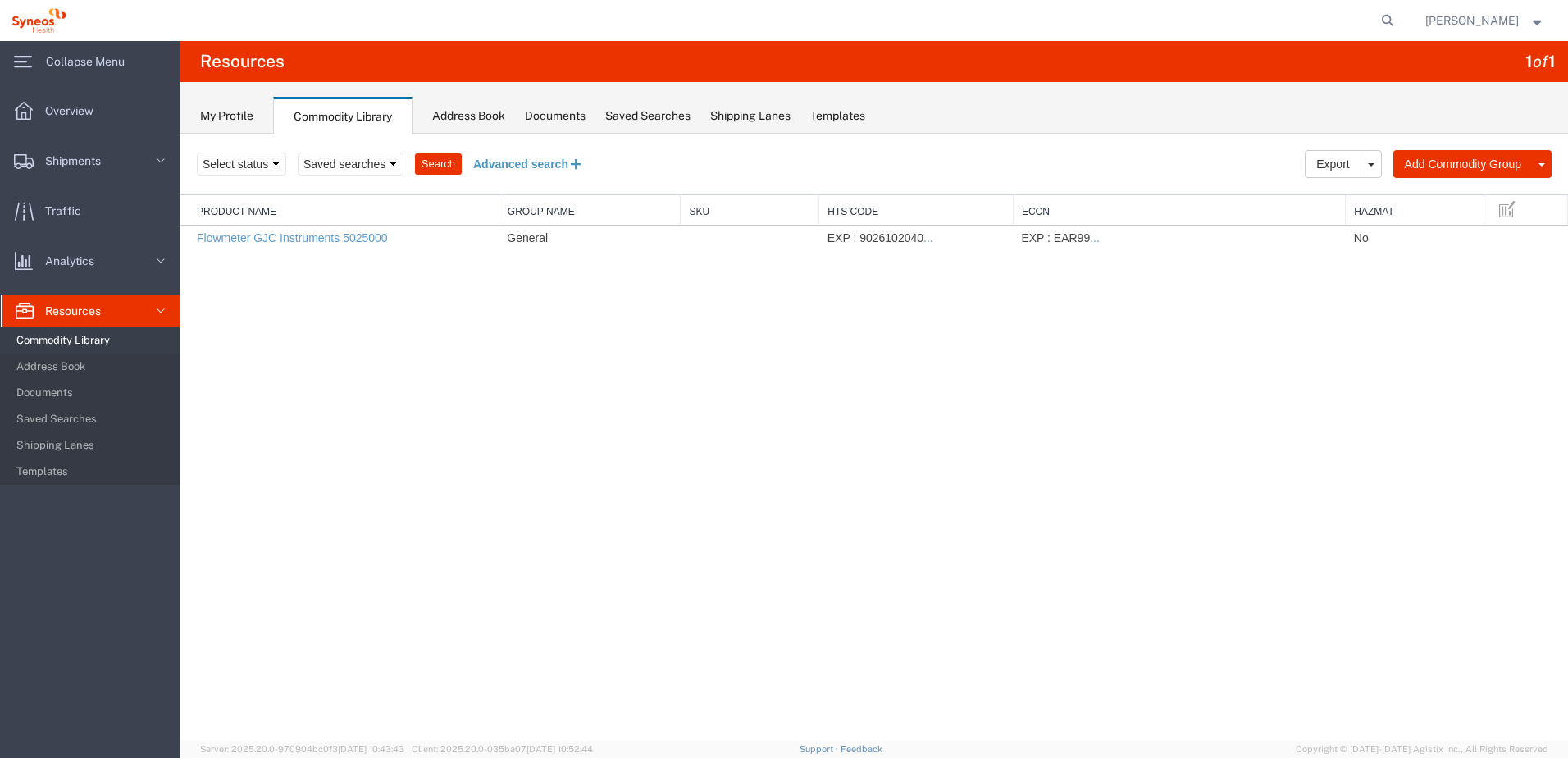
click at [549, 156] on button "Advanced search" at bounding box center [529, 164] width 134 height 28
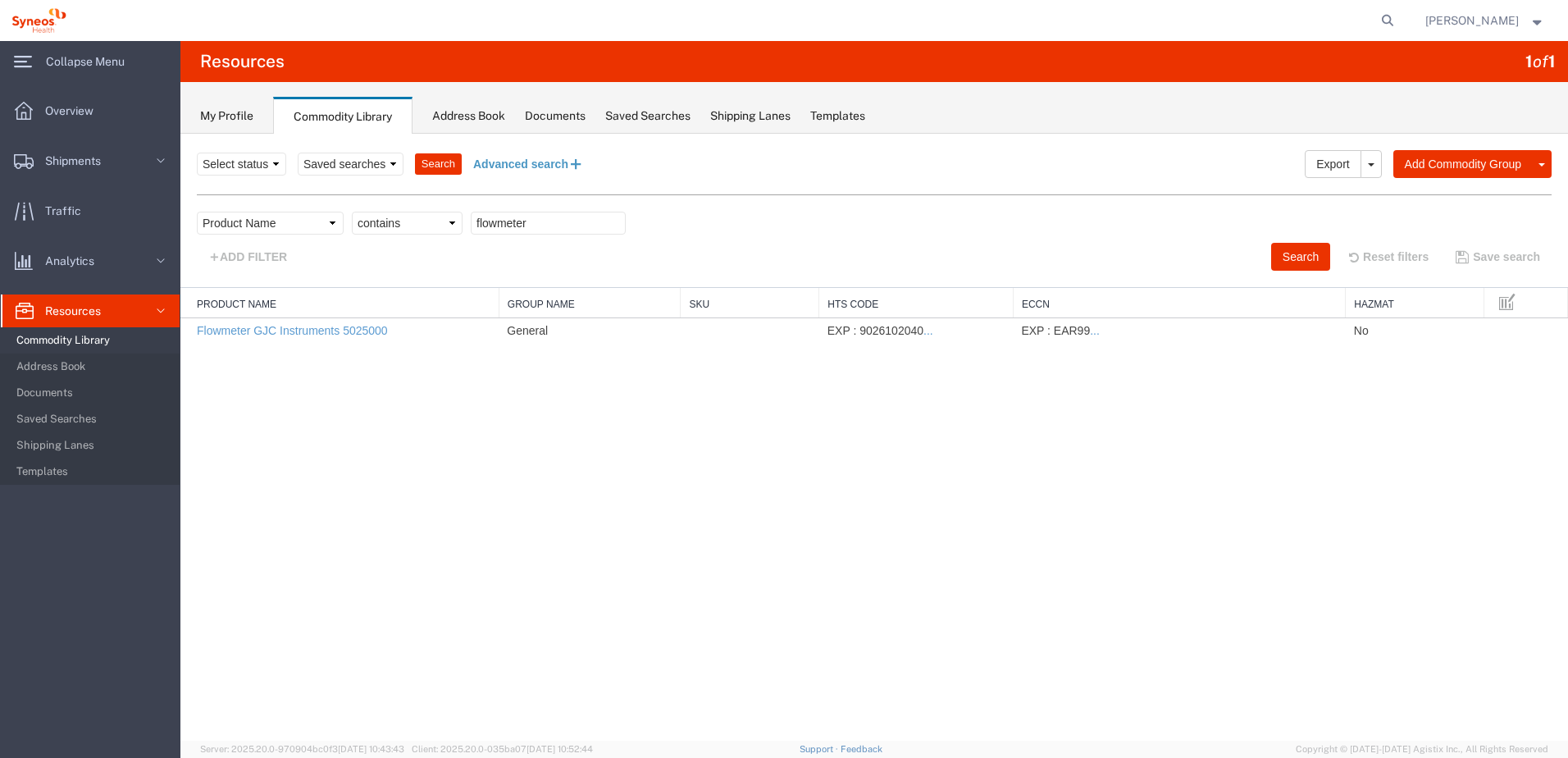
click at [534, 170] on button "Advanced search" at bounding box center [529, 164] width 134 height 28
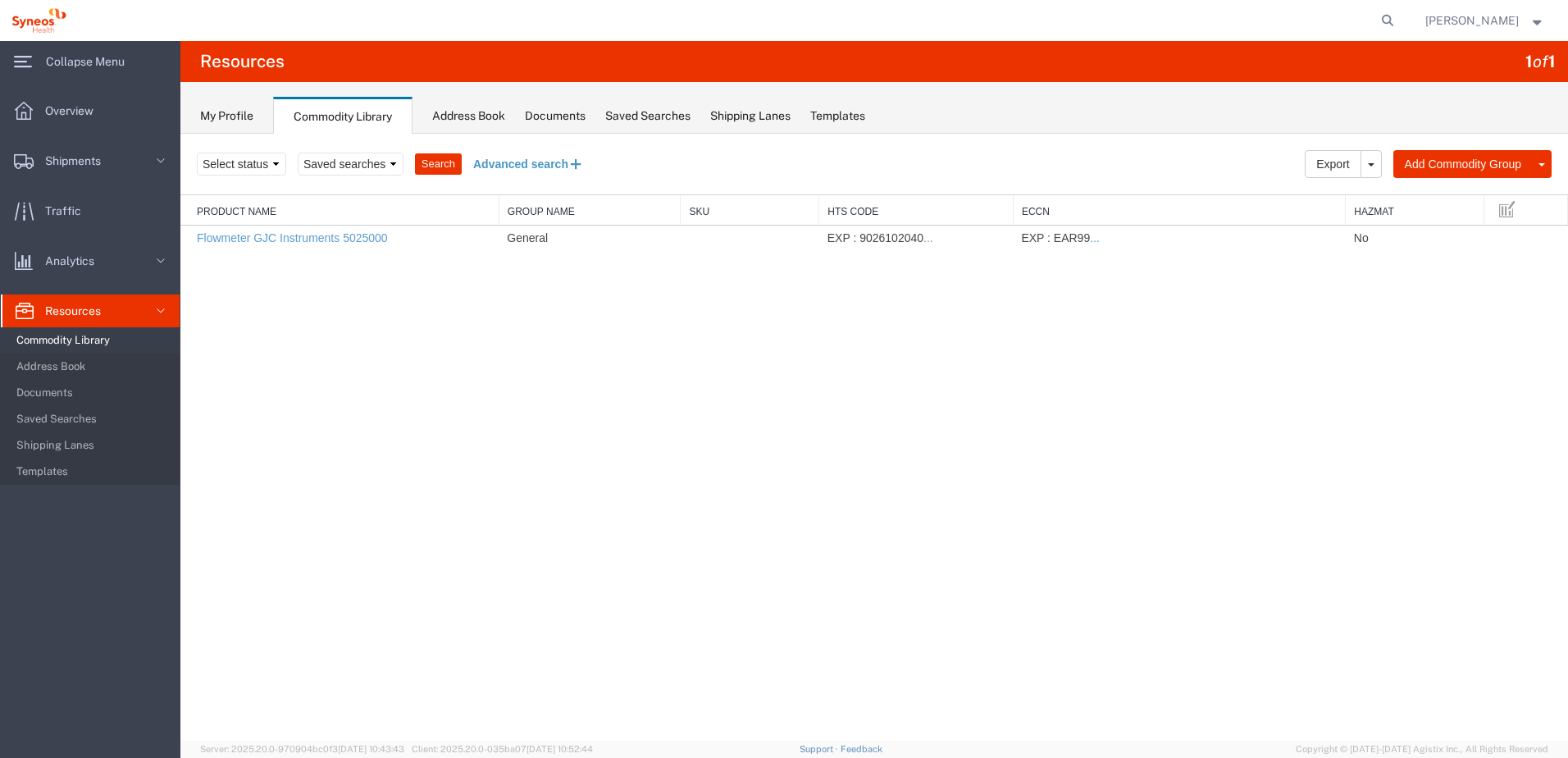
click at [517, 156] on button "Advanced search" at bounding box center [529, 164] width 134 height 28
